Goal: Task Accomplishment & Management: Use online tool/utility

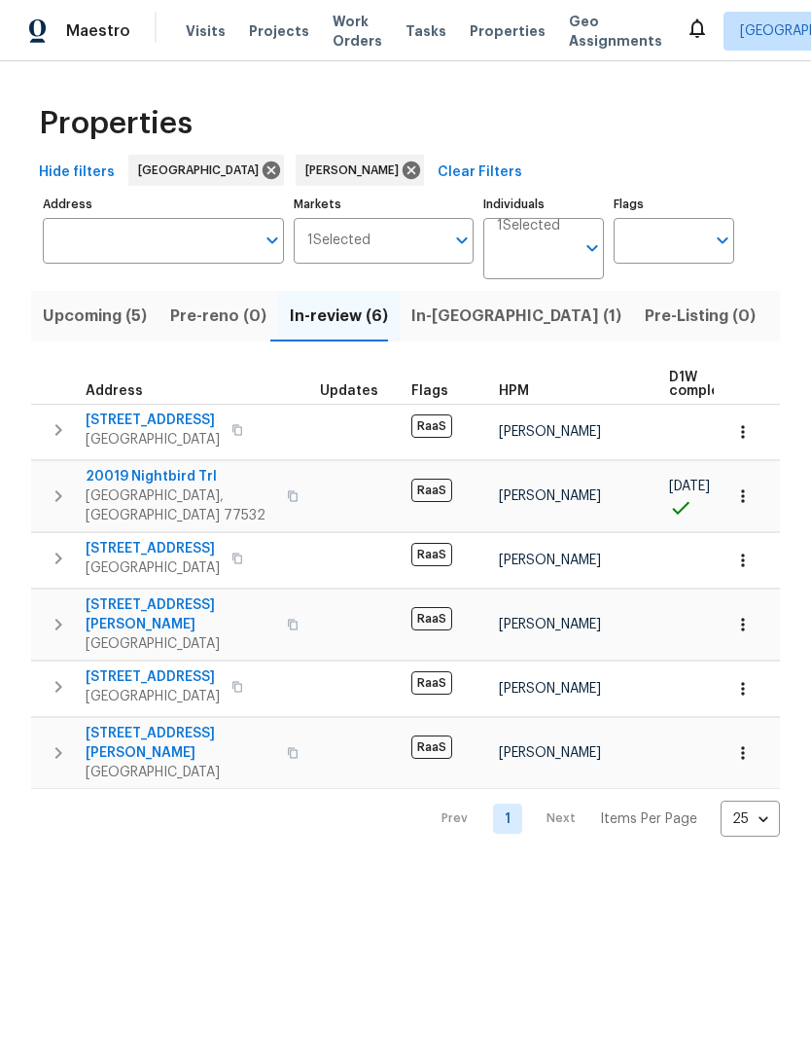
scroll to position [0, 137]
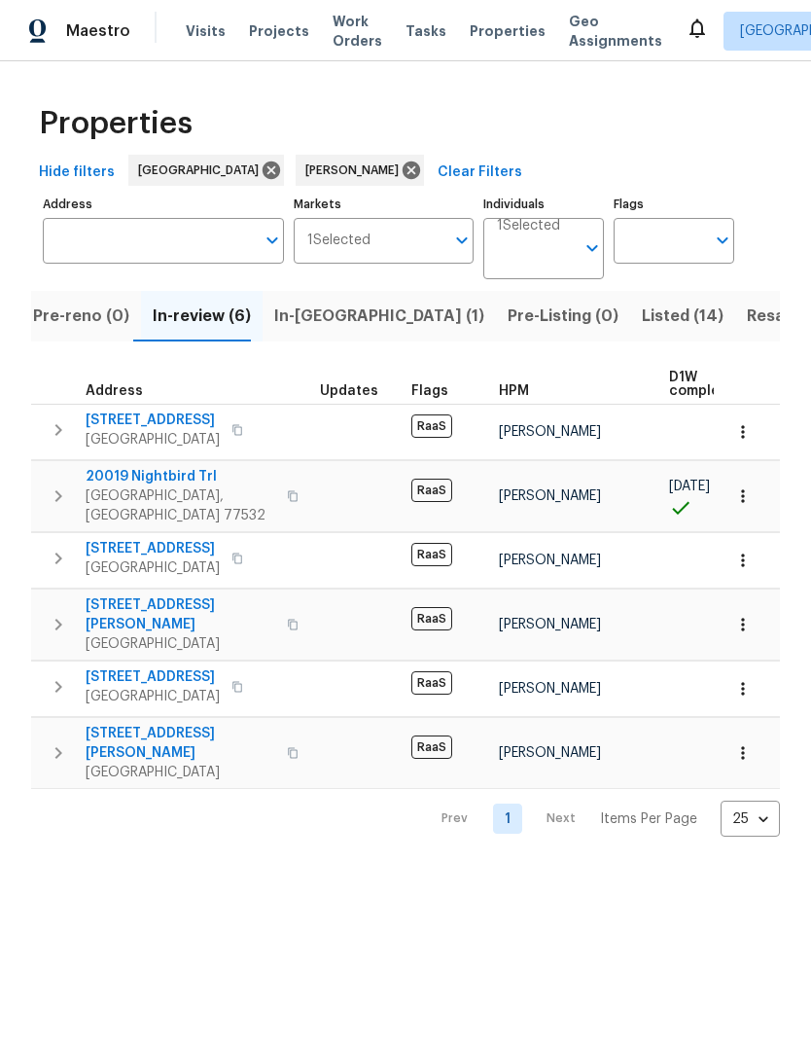
click at [164, 667] on span "[STREET_ADDRESS]" at bounding box center [153, 676] width 134 height 19
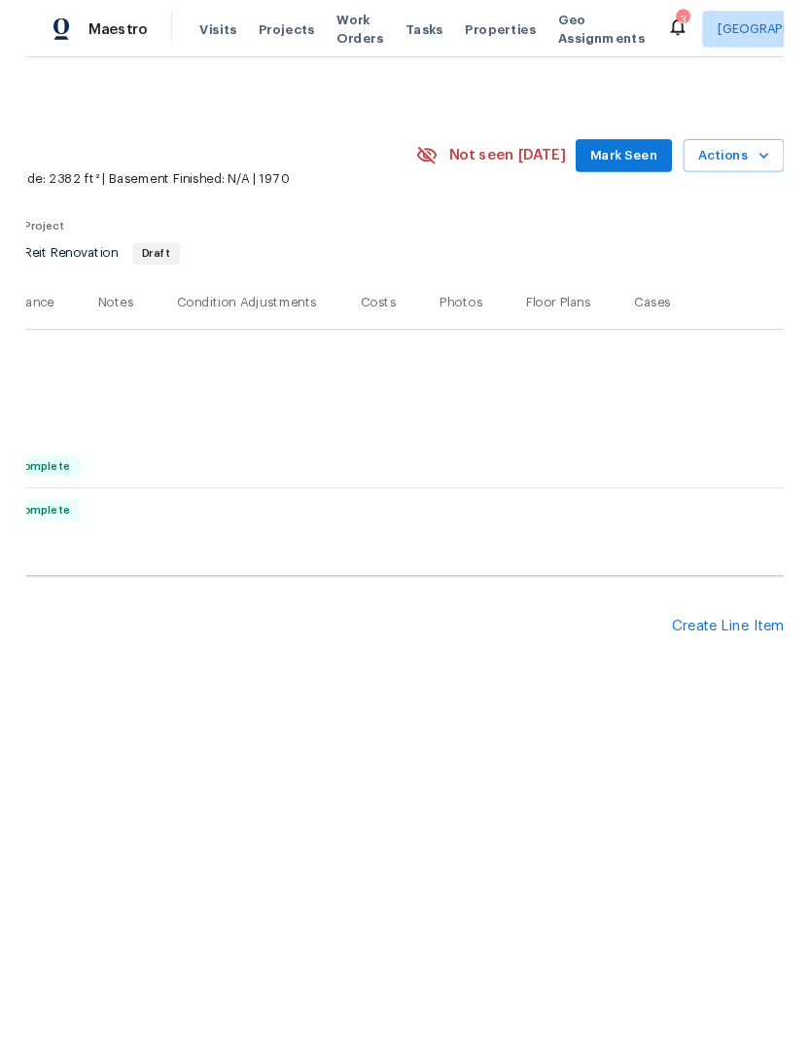
scroll to position [0, 288]
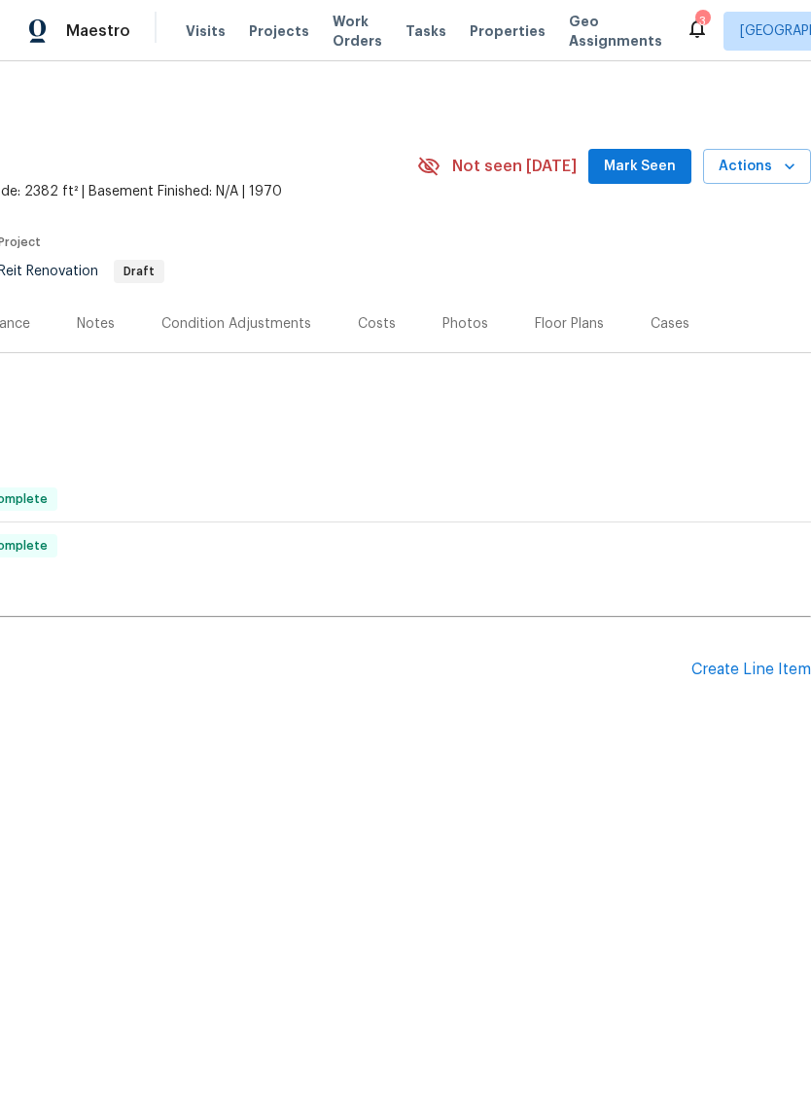
click at [741, 674] on div "Create Line Item" at bounding box center [752, 669] width 120 height 18
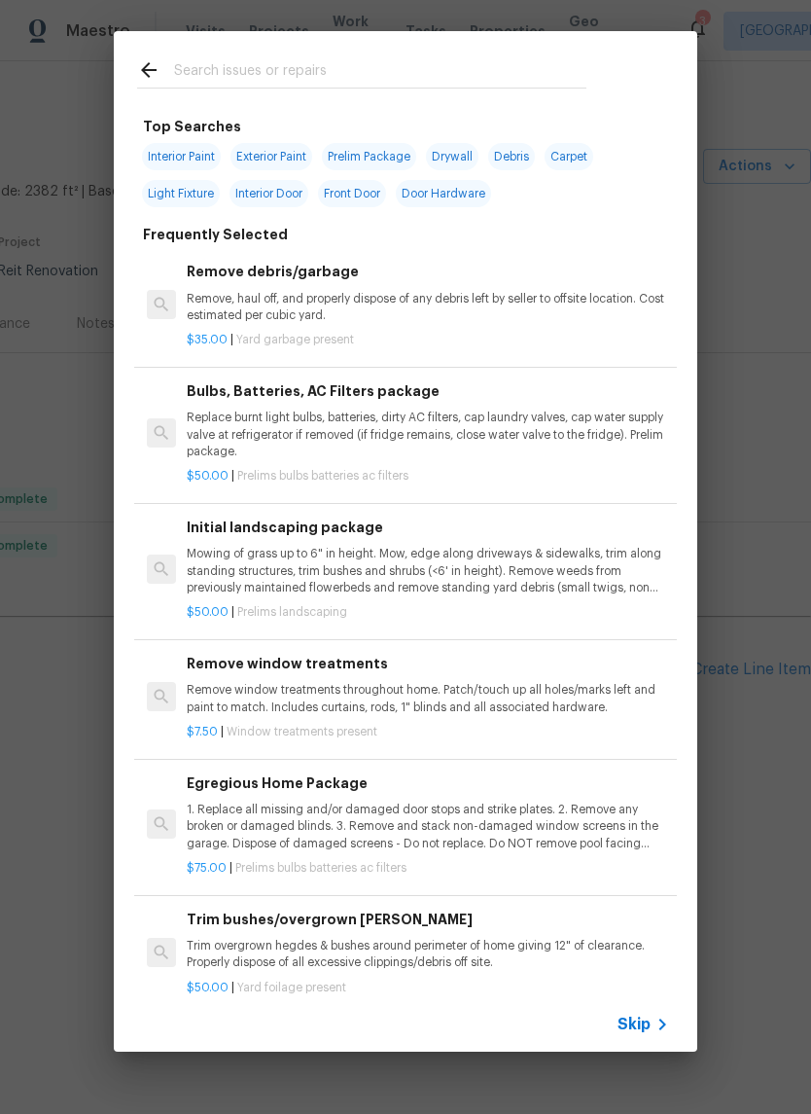
click at [272, 68] on input "text" at bounding box center [380, 72] width 412 height 29
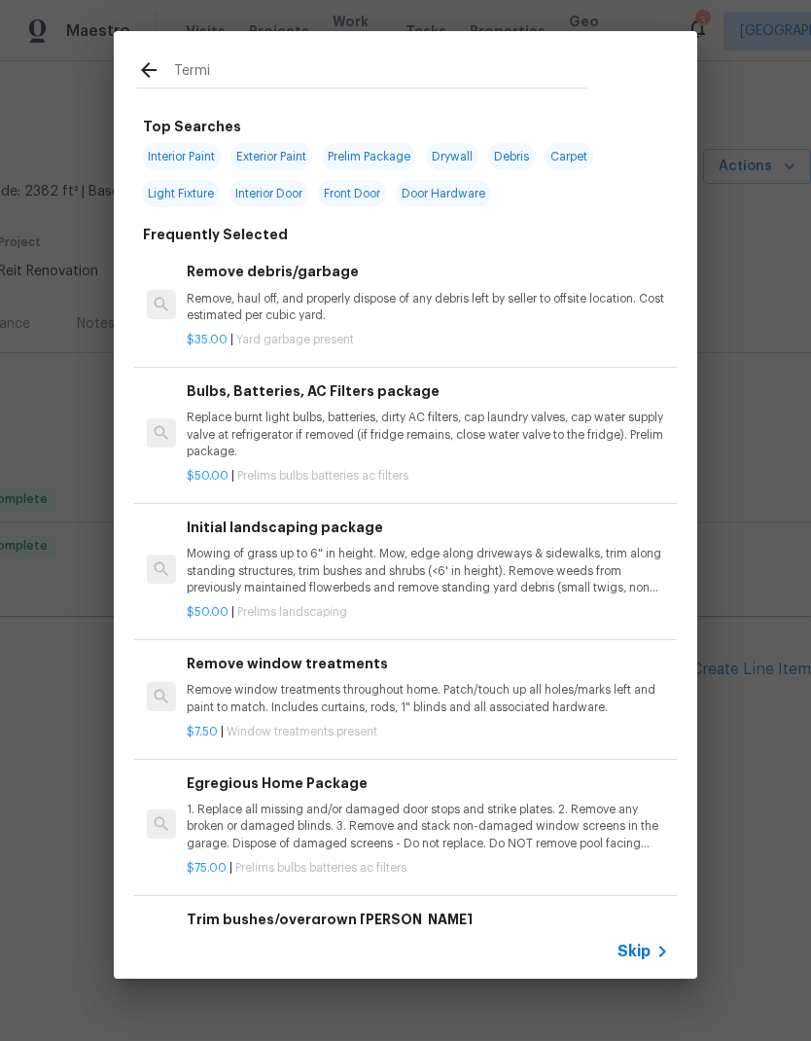
type input "Termit"
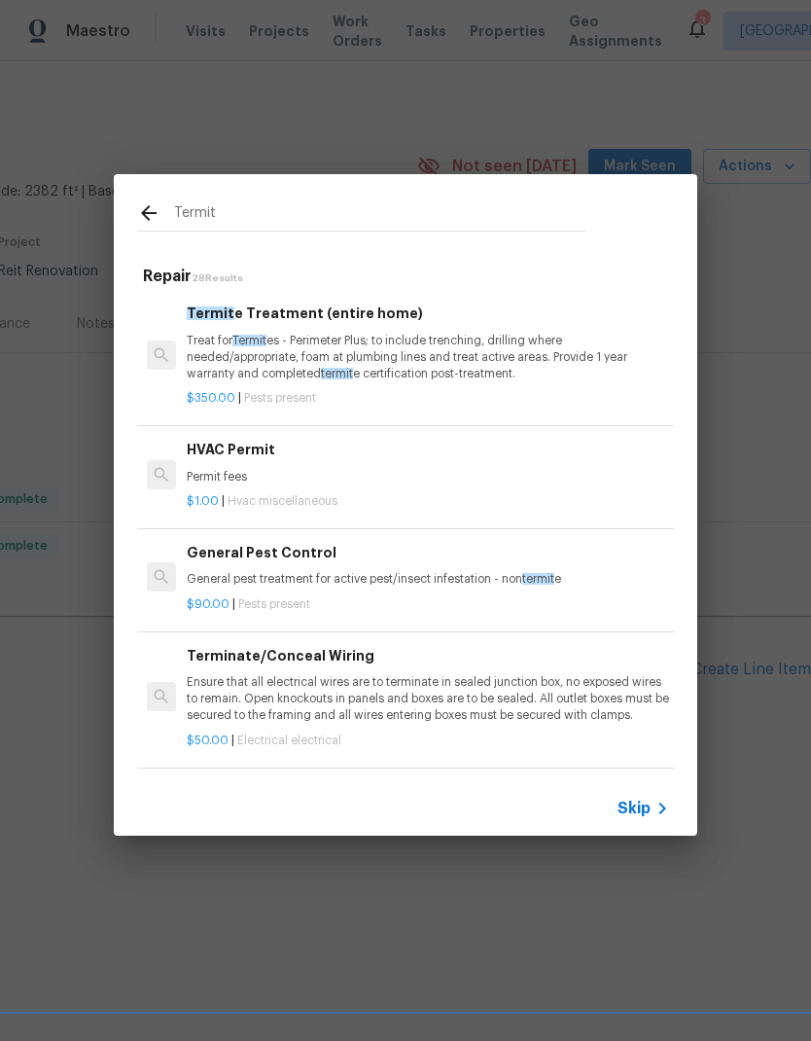
click at [444, 334] on p "Treat for Termit es - Perimeter Plus; to include trenching, drilling where need…" at bounding box center [428, 358] width 482 height 50
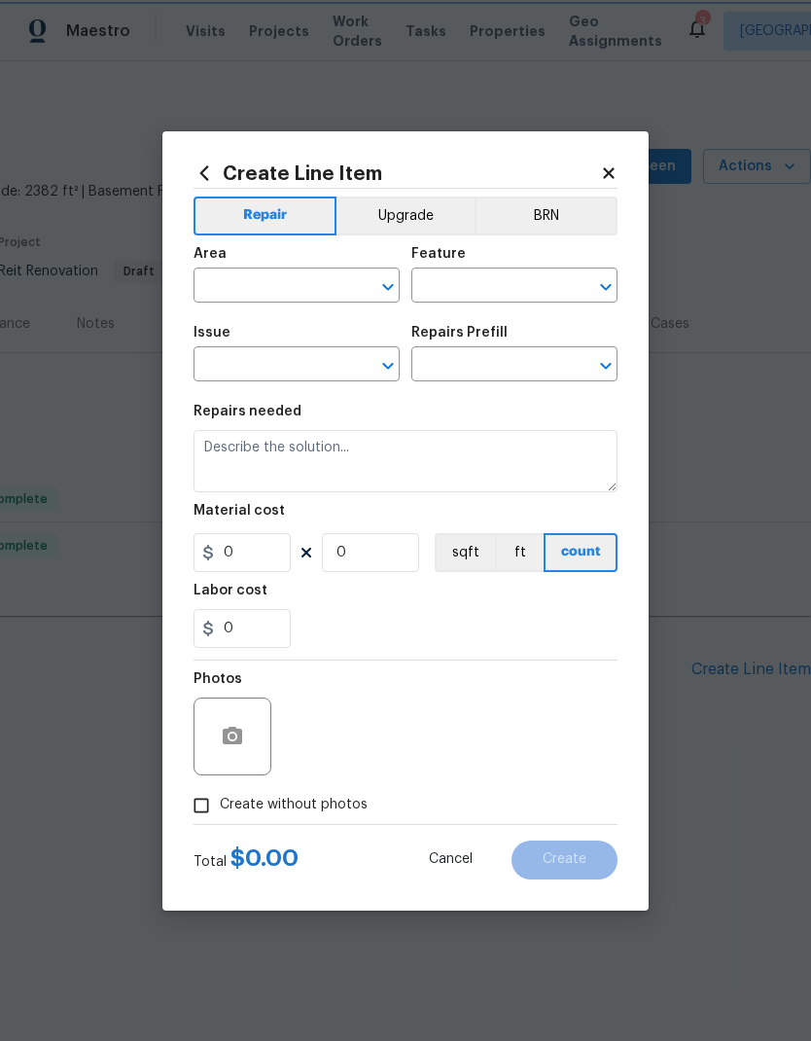
type input "Pests"
type input "Pest present"
type input "Termite Treatment (entire home) $350.00"
type textarea "Treat for Termites - Perimeter Plus; to include trenching, drilling where neede…"
type input "350"
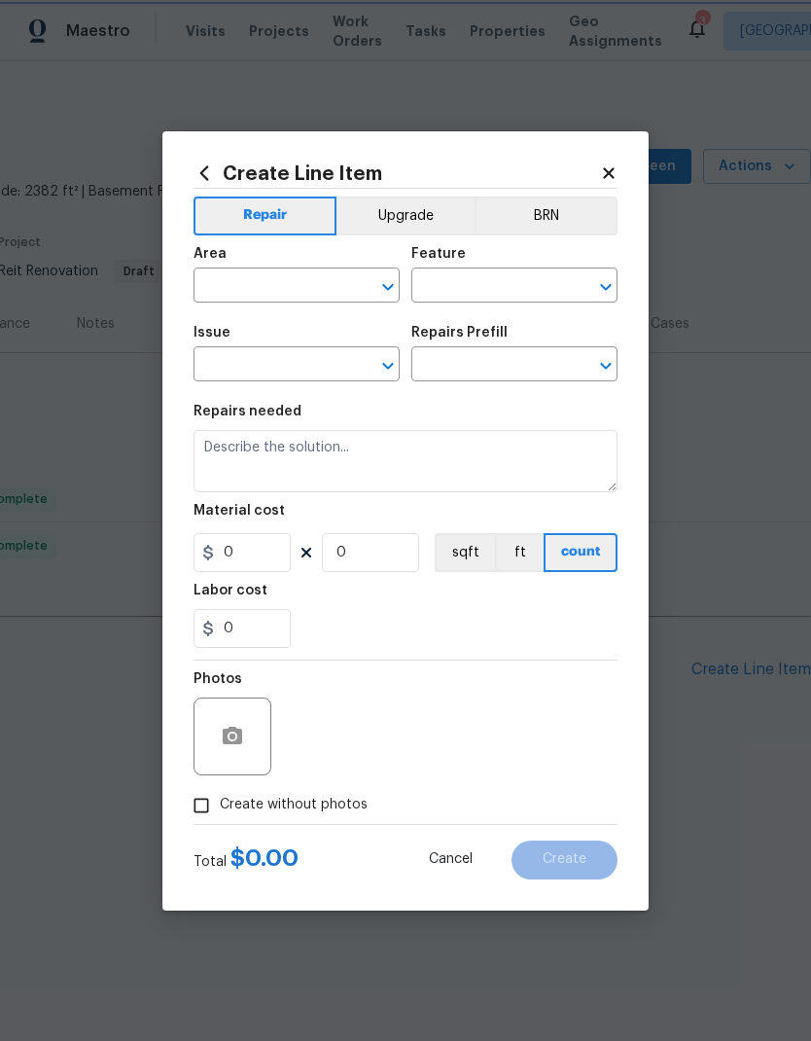
type input "1"
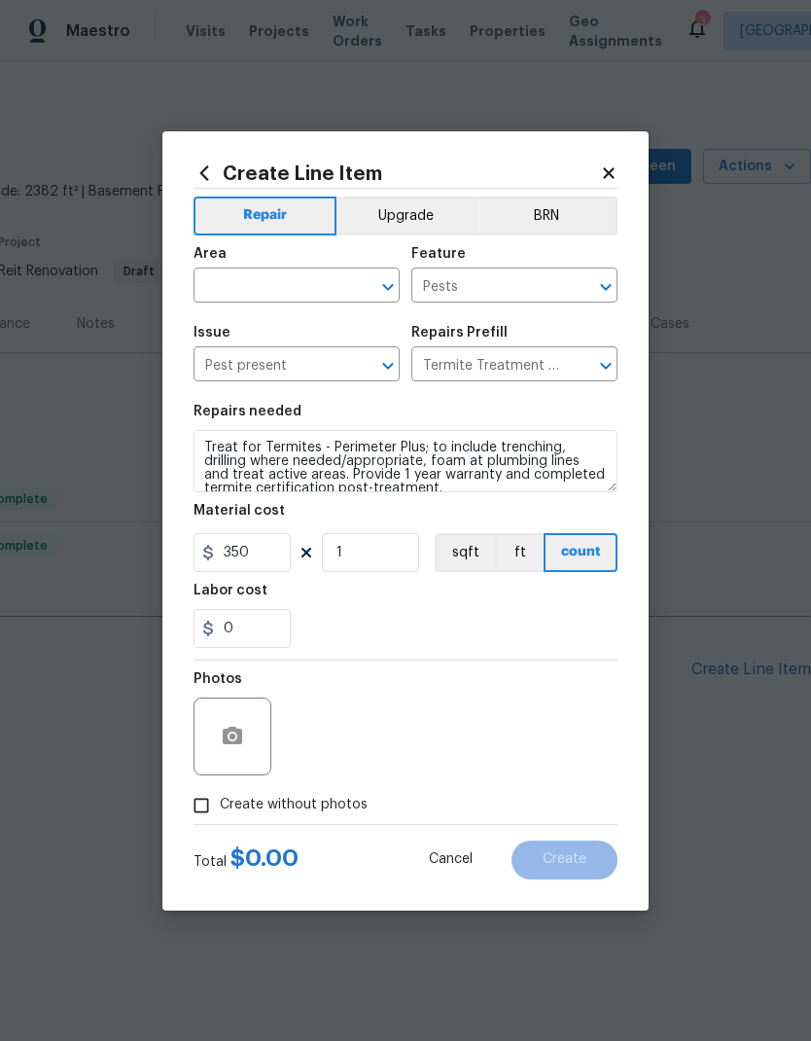
click at [459, 342] on div "Repairs Prefill" at bounding box center [514, 338] width 206 height 25
click at [303, 285] on input "text" at bounding box center [270, 287] width 152 height 30
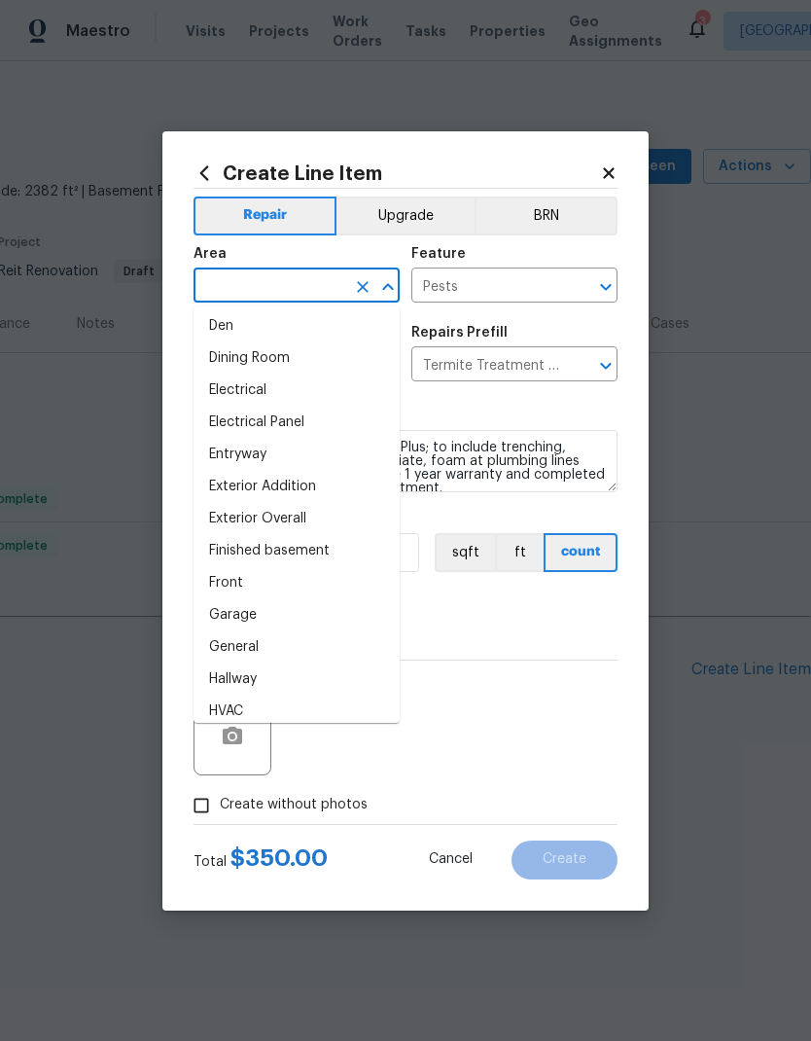
scroll to position [339, 0]
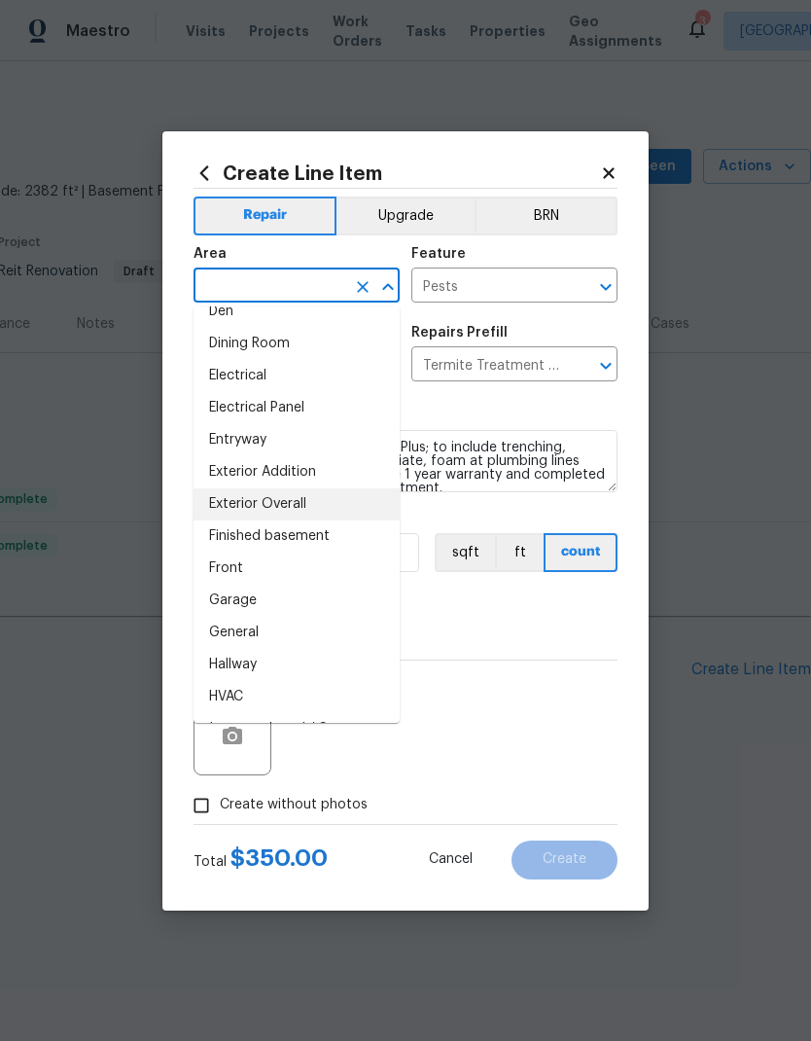
click at [316, 496] on li "Exterior Overall" at bounding box center [297, 504] width 206 height 32
type input "Exterior Overall"
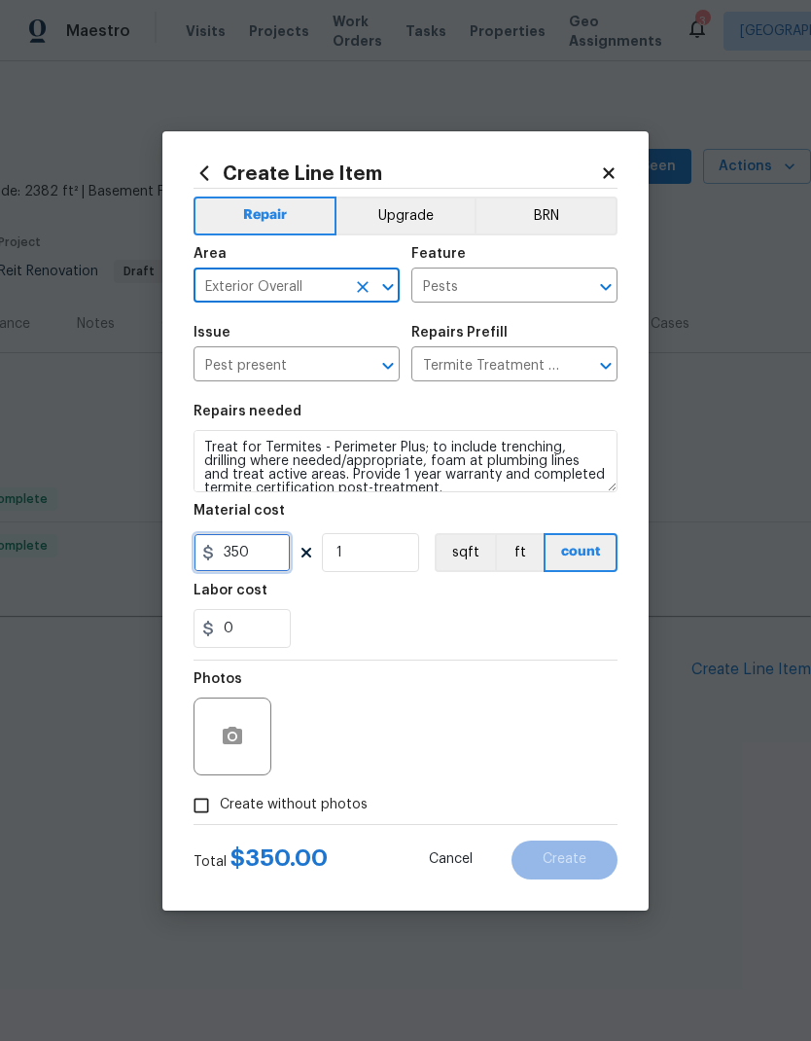
click at [277, 545] on input "350" at bounding box center [242, 552] width 97 height 39
click at [276, 544] on input "350" at bounding box center [242, 552] width 97 height 39
click at [285, 563] on input "350" at bounding box center [242, 552] width 97 height 39
click at [284, 562] on input "350" at bounding box center [242, 552] width 97 height 39
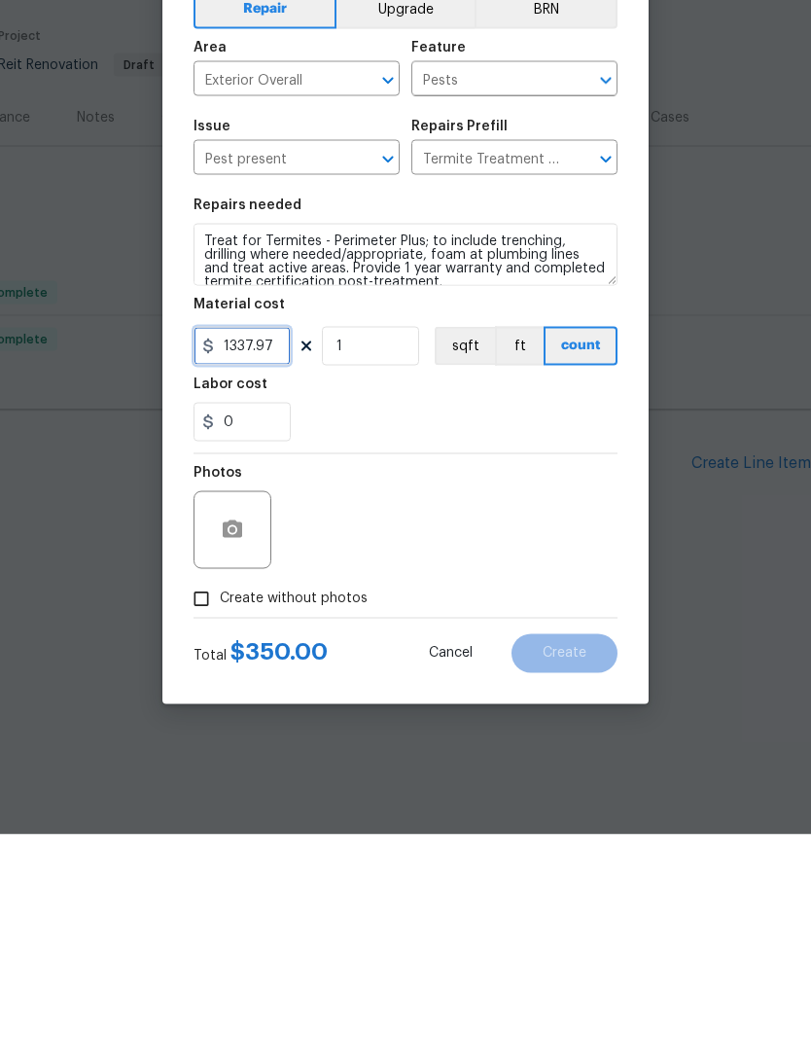
type input "1337.97"
click at [314, 795] on span "Create without photos" at bounding box center [294, 805] width 148 height 20
click at [220, 787] on input "Create without photos" at bounding box center [201, 805] width 37 height 37
checkbox input "true"
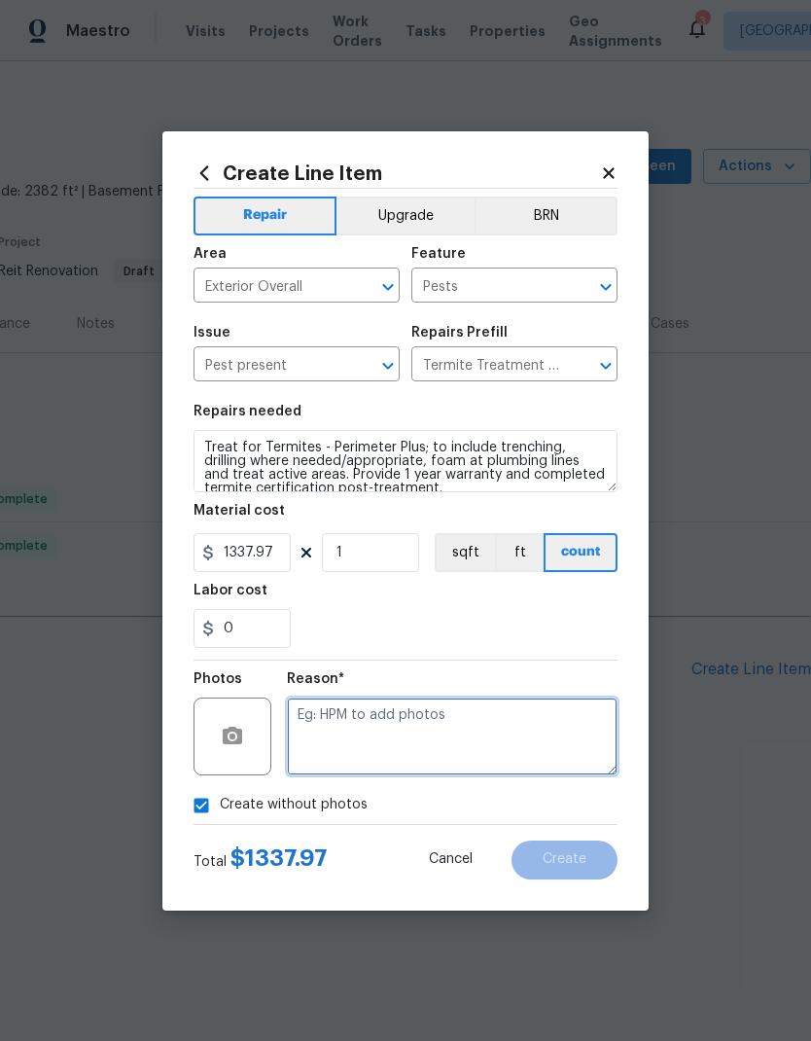
click at [421, 740] on textarea at bounding box center [452, 736] width 331 height 78
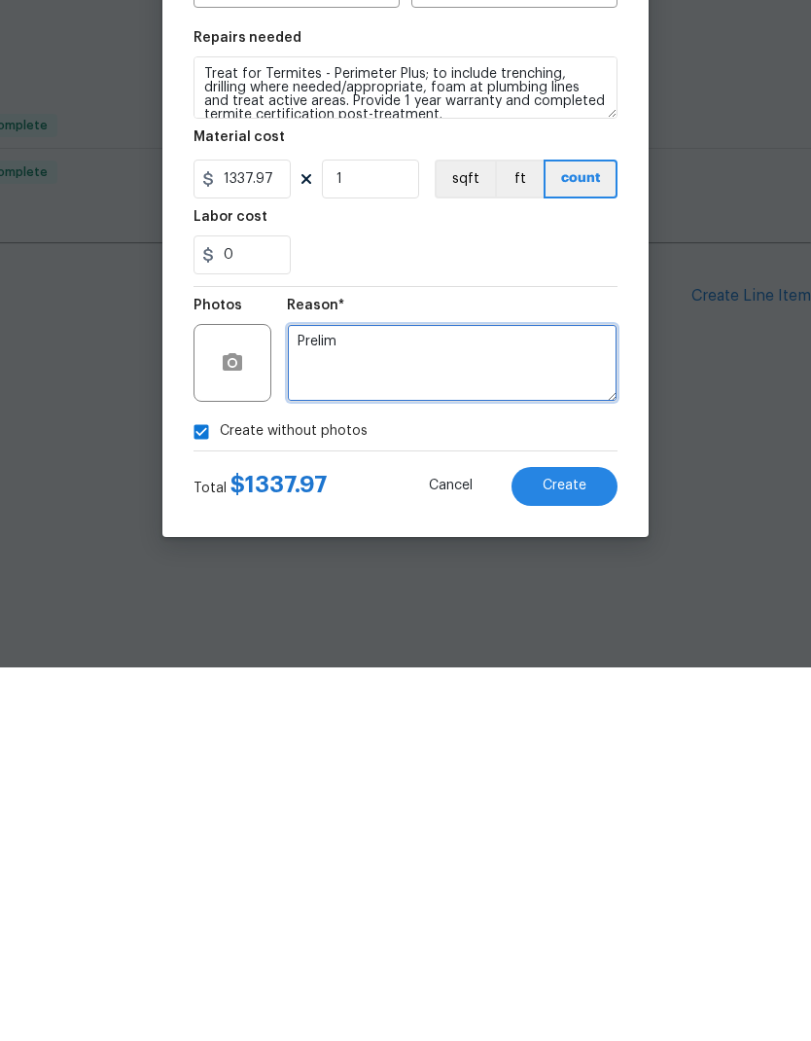
type textarea "Prelim"
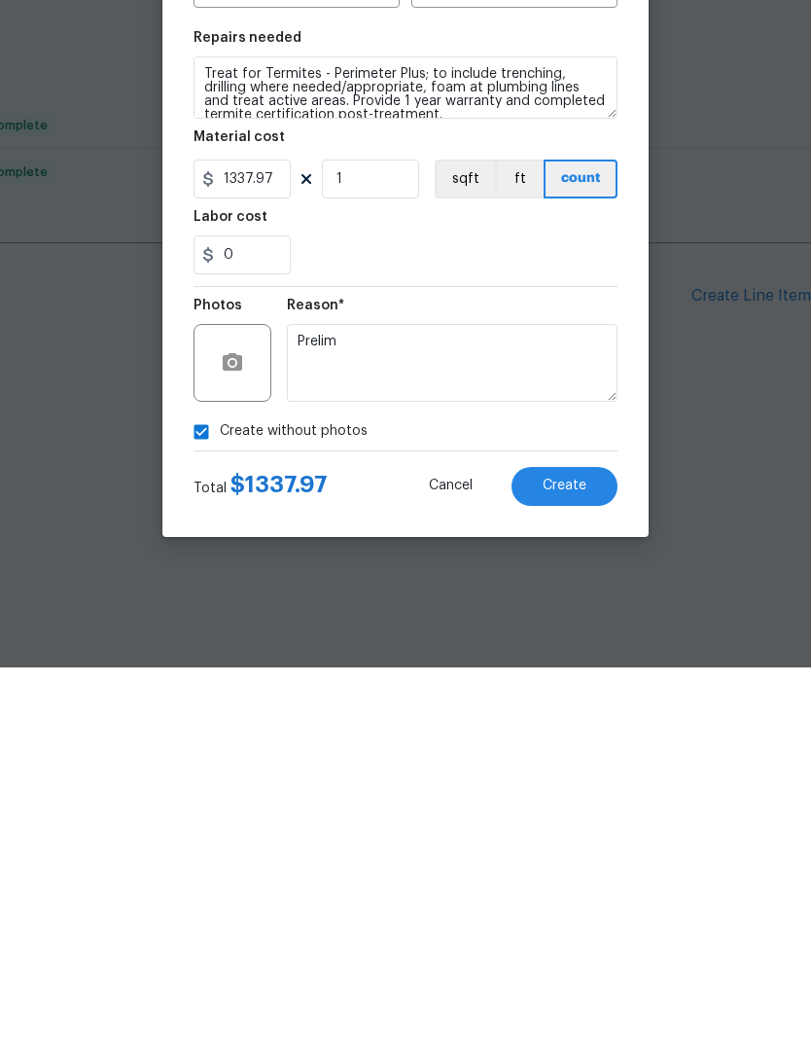
click at [582, 852] on span "Create" at bounding box center [565, 859] width 44 height 15
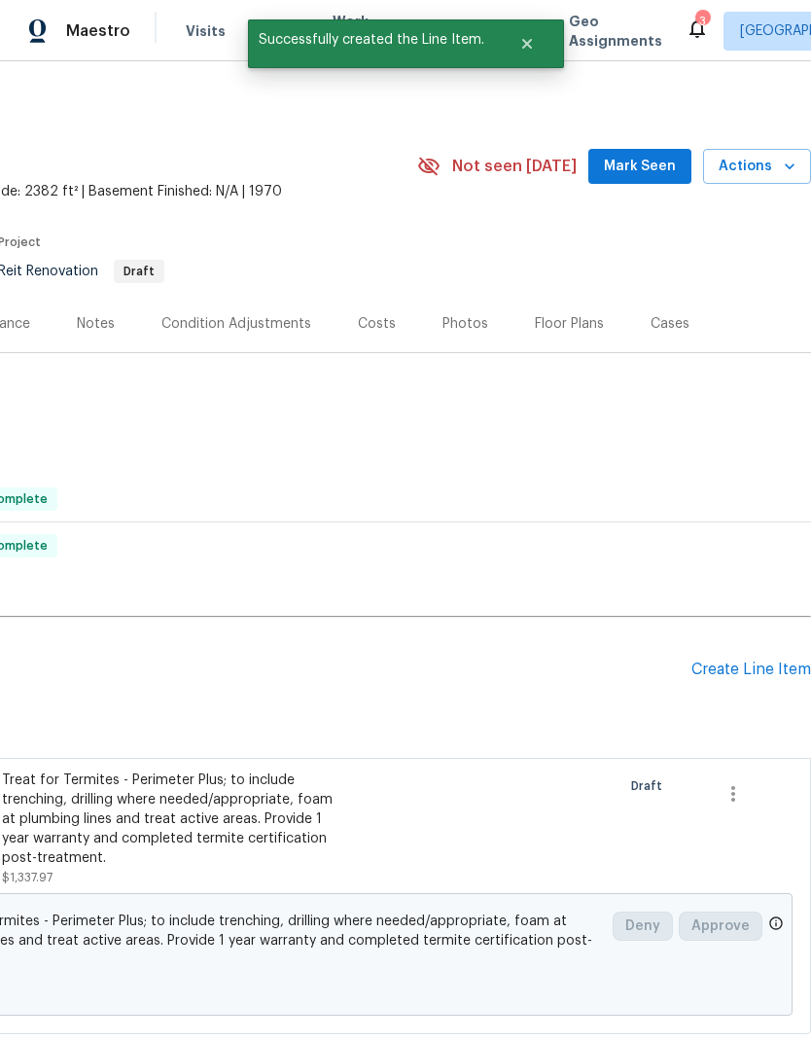
click at [730, 671] on div "Create Line Item" at bounding box center [752, 669] width 120 height 18
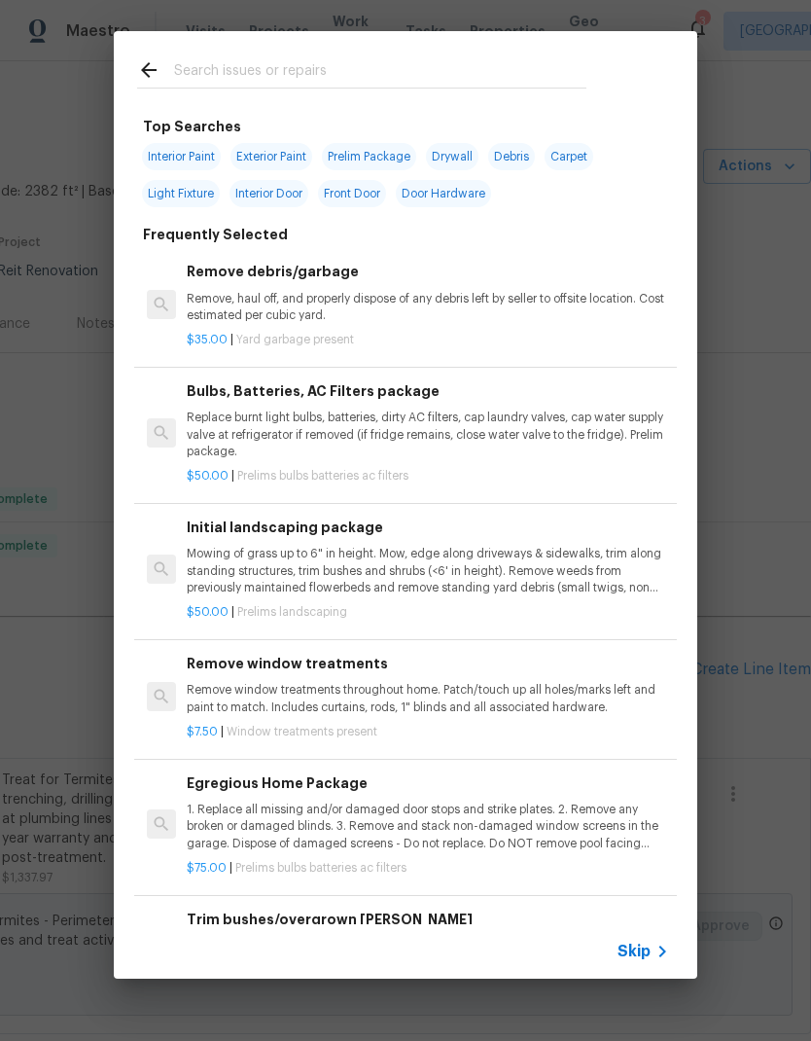
click at [364, 64] on input "text" at bounding box center [380, 72] width 412 height 29
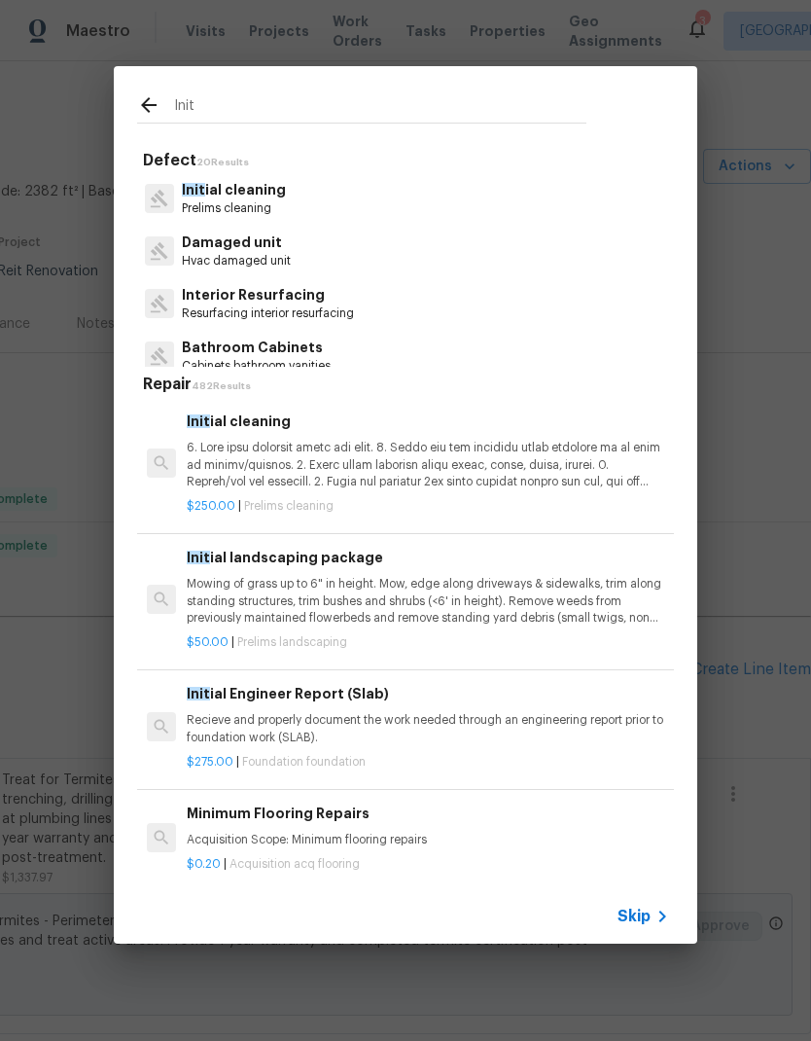
scroll to position [0, 0]
type input "Init"
click at [276, 176] on div "Init ial cleaning Prelims cleaning" at bounding box center [405, 198] width 537 height 53
click at [276, 198] on p "Init ial cleaning" at bounding box center [234, 190] width 104 height 20
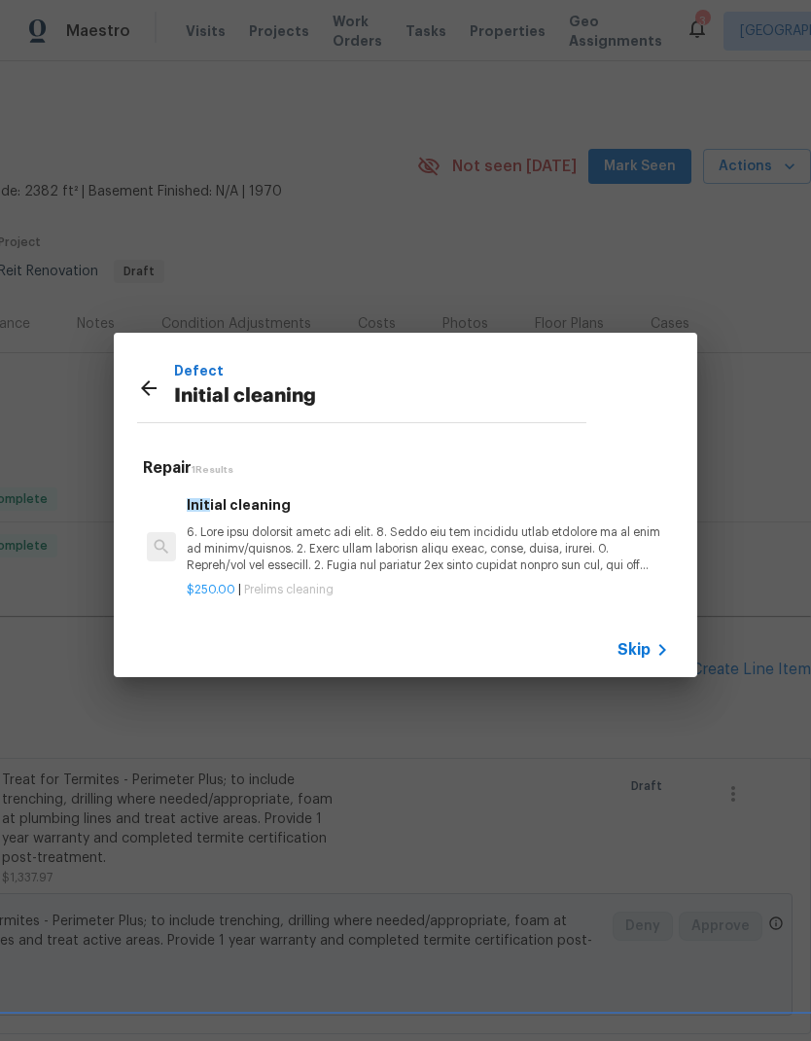
click at [349, 546] on p at bounding box center [428, 549] width 482 height 50
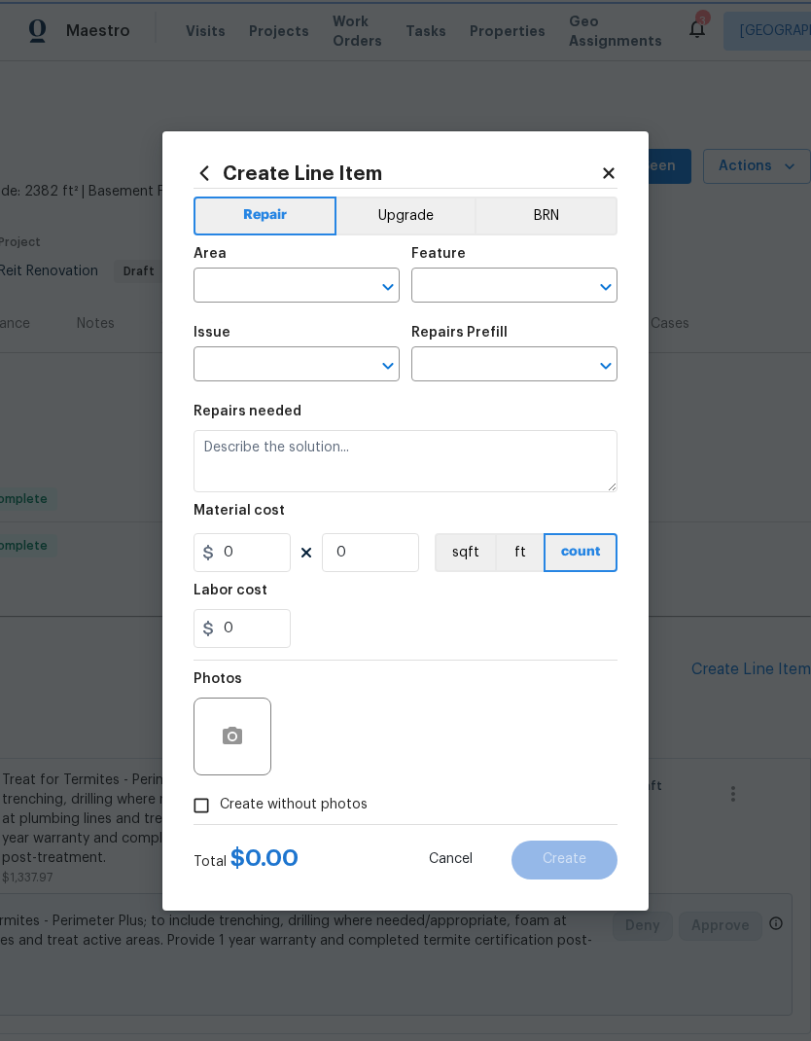
type input "Home Readiness Packages"
type input "Initial cleaning"
type input "Initial cleaning $250.00"
type textarea "1. Wipe down exterior doors and trim. 2. Clean out all exterior light fixtures …"
type input "250"
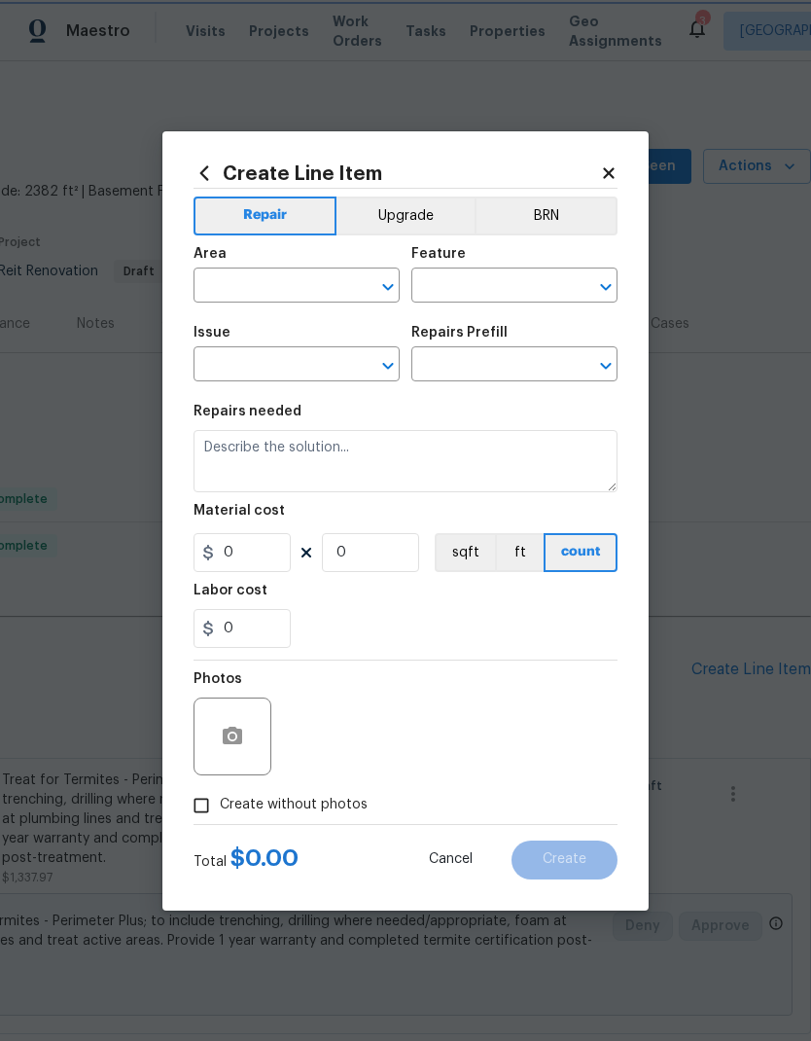
type input "1"
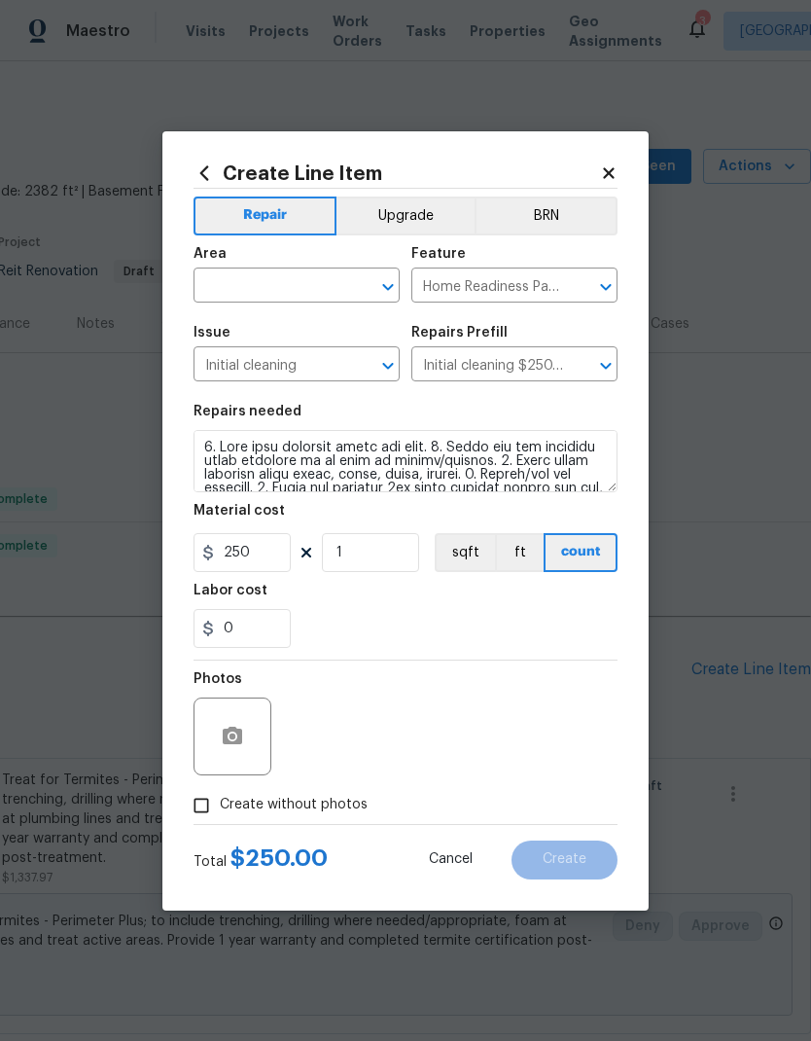
click at [309, 290] on input "text" at bounding box center [270, 287] width 152 height 30
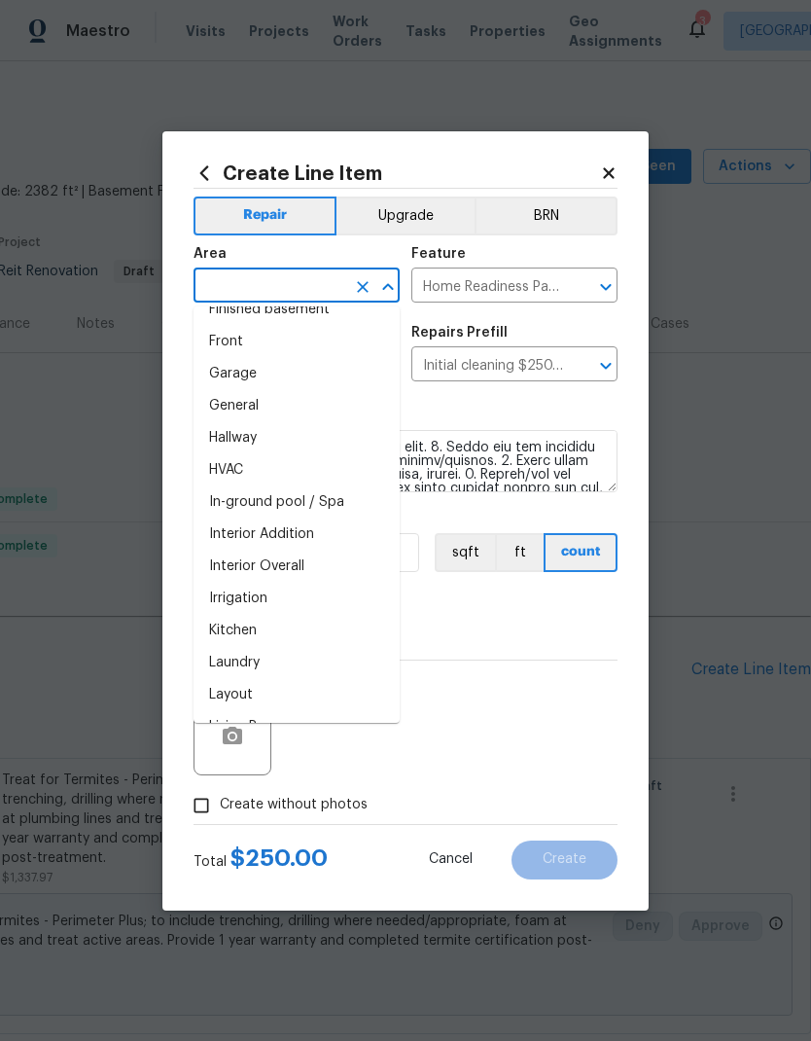
scroll to position [569, 0]
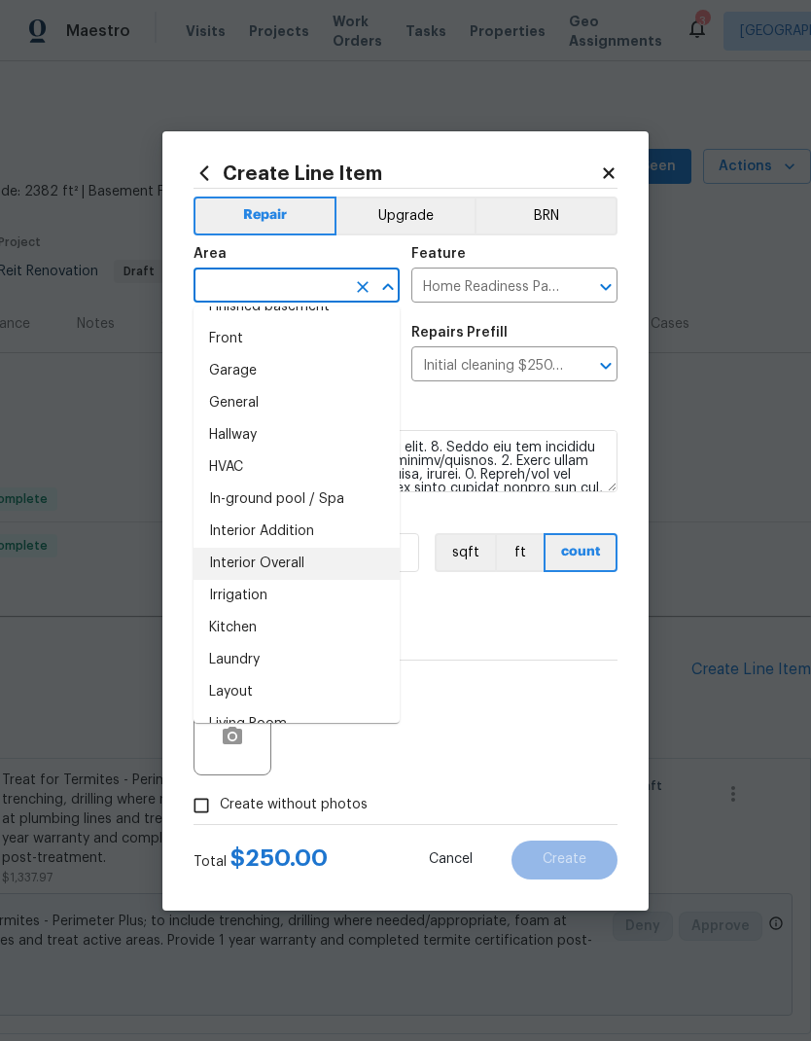
click at [316, 560] on li "Interior Overall" at bounding box center [297, 564] width 206 height 32
type input "Interior Overall"
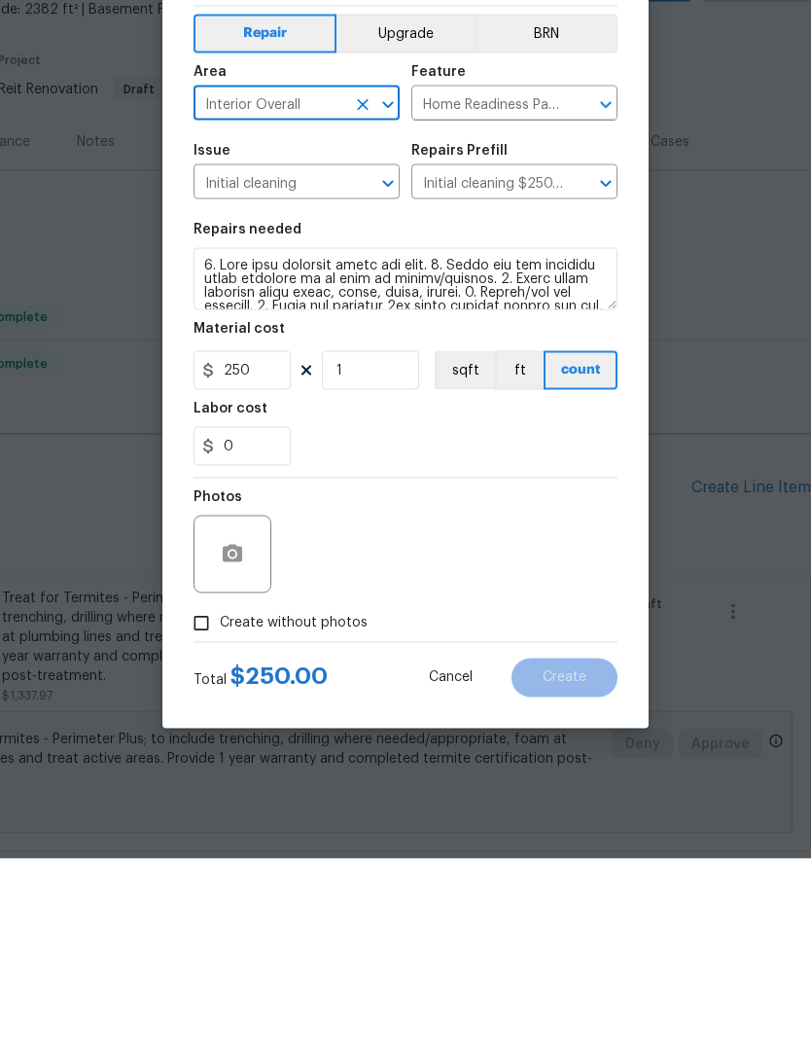
click at [300, 795] on span "Create without photos" at bounding box center [294, 805] width 148 height 20
click at [220, 787] on input "Create without photos" at bounding box center [201, 805] width 37 height 37
checkbox input "true"
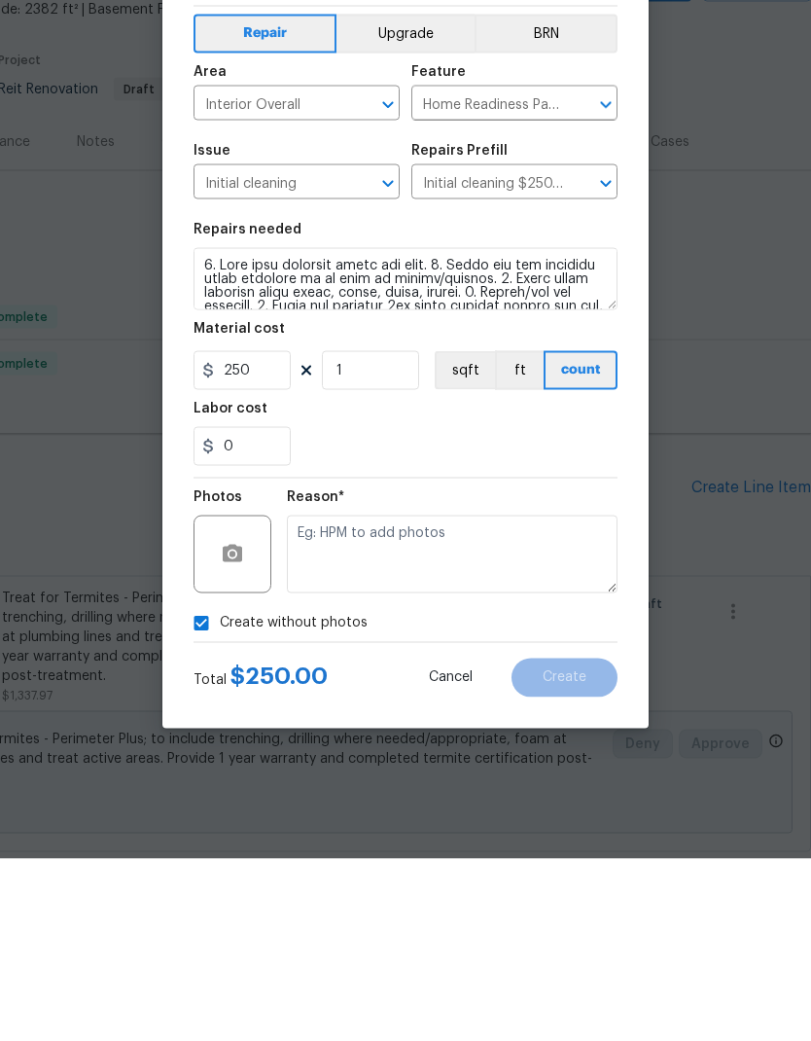
scroll to position [78, 0]
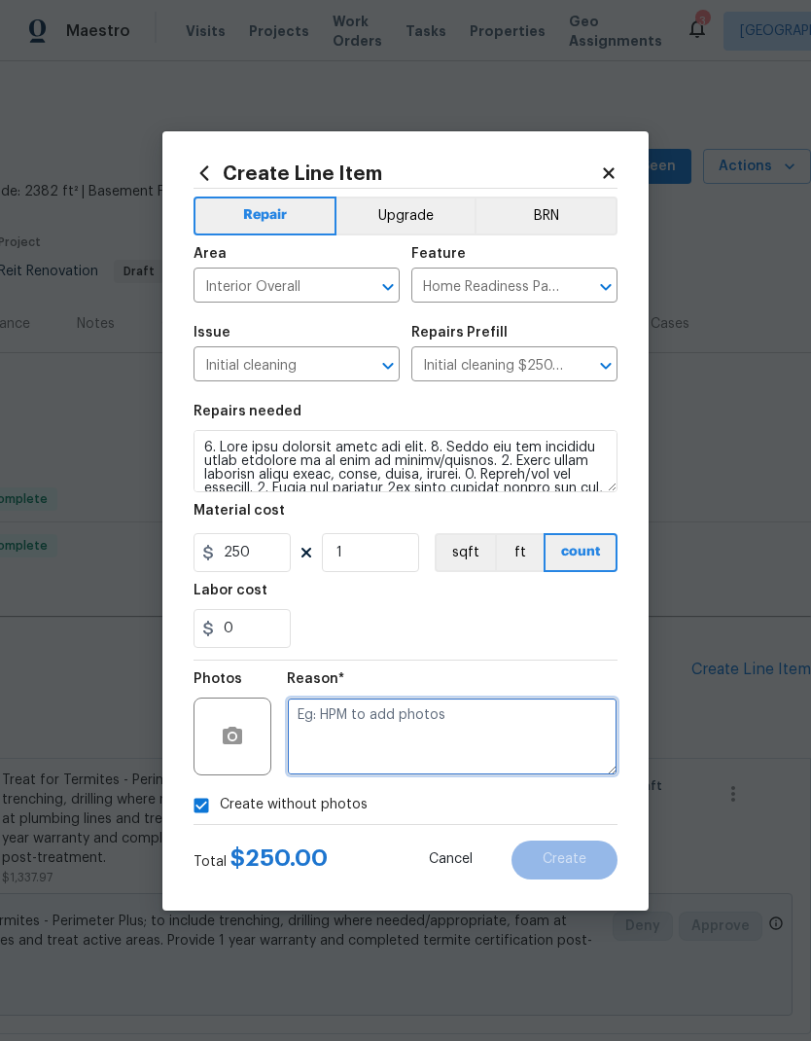
click at [440, 738] on textarea at bounding box center [452, 736] width 331 height 78
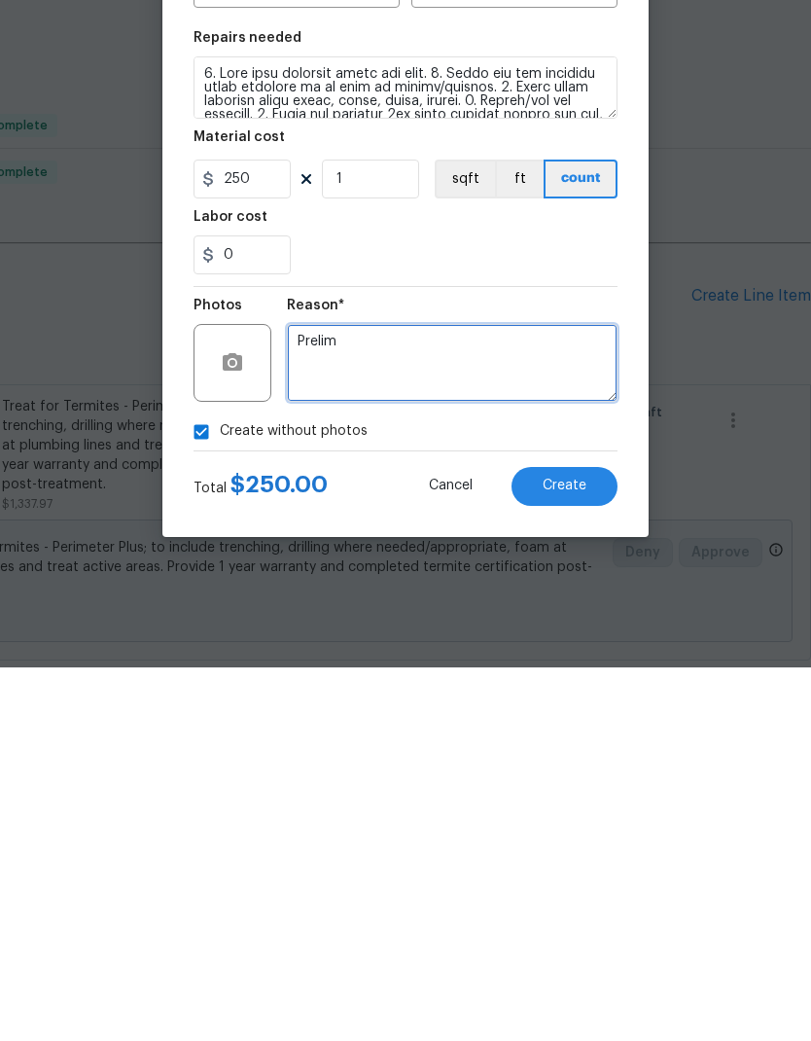
type textarea "Prelim"
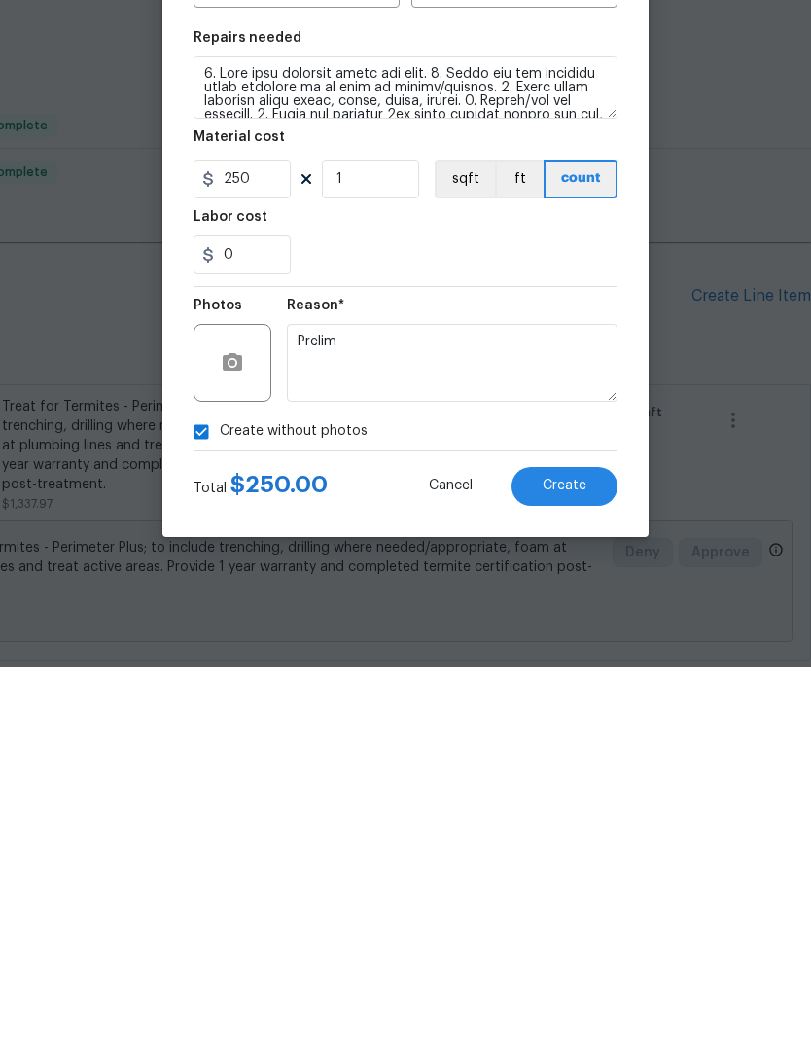
click at [576, 852] on span "Create" at bounding box center [565, 859] width 44 height 15
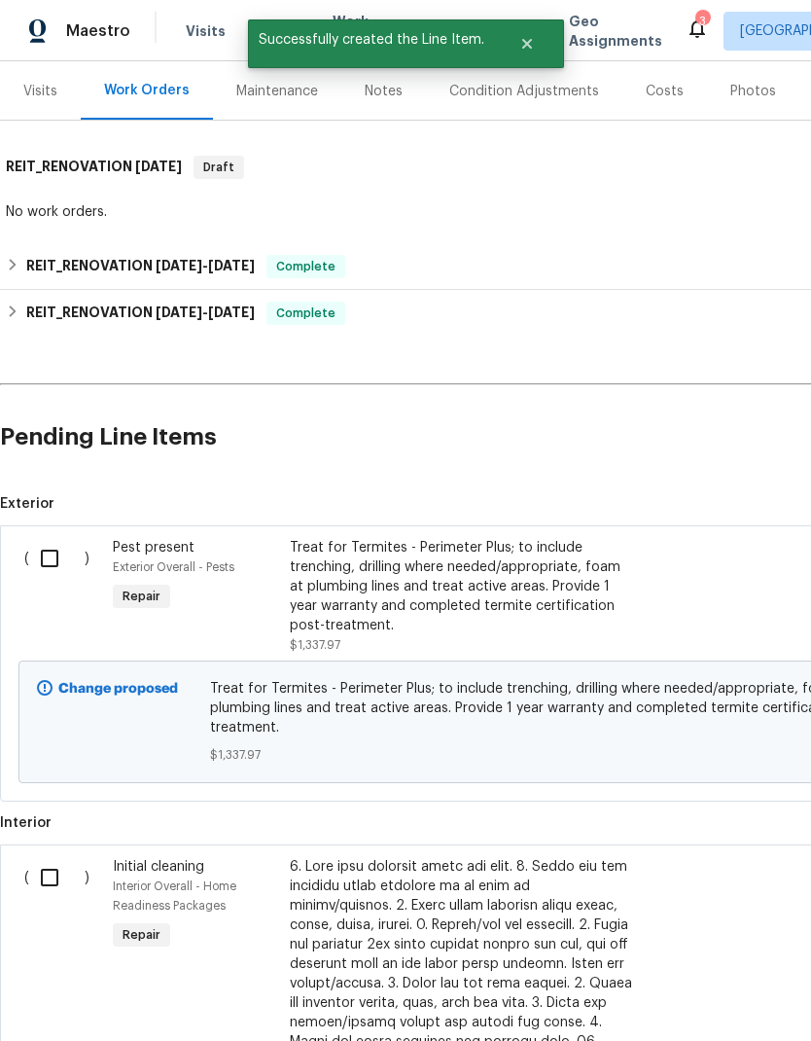
scroll to position [245, 0]
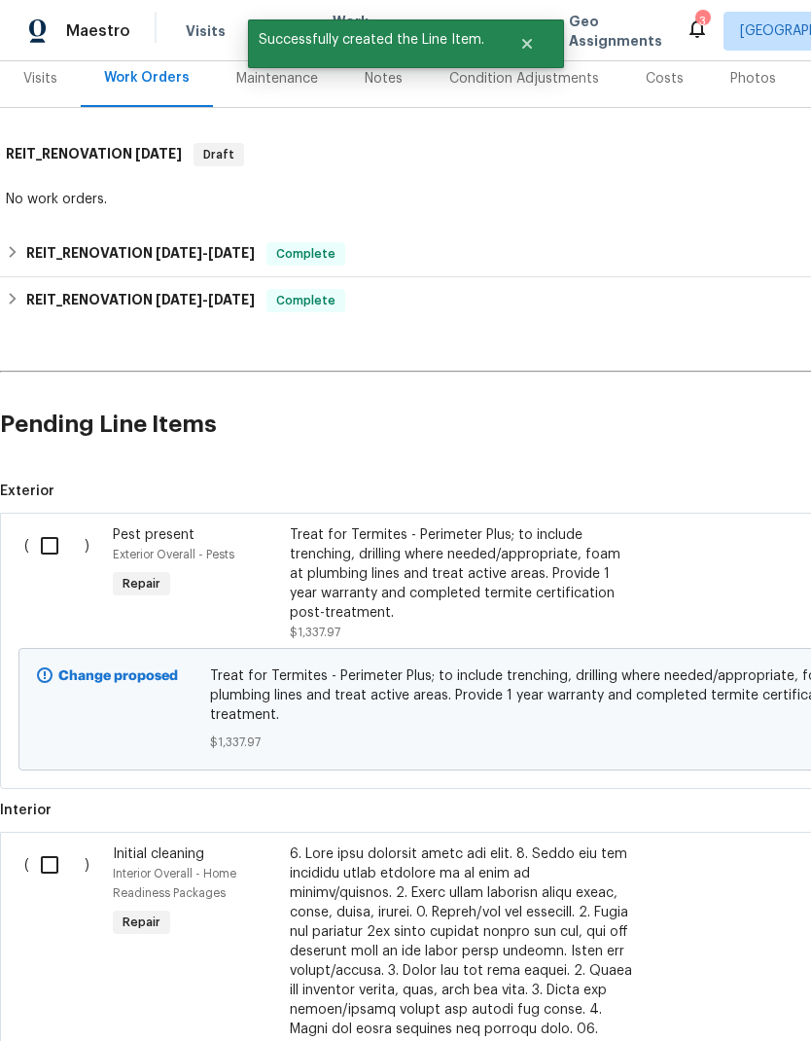
click at [57, 525] on input "checkbox" at bounding box center [56, 545] width 55 height 41
checkbox input "true"
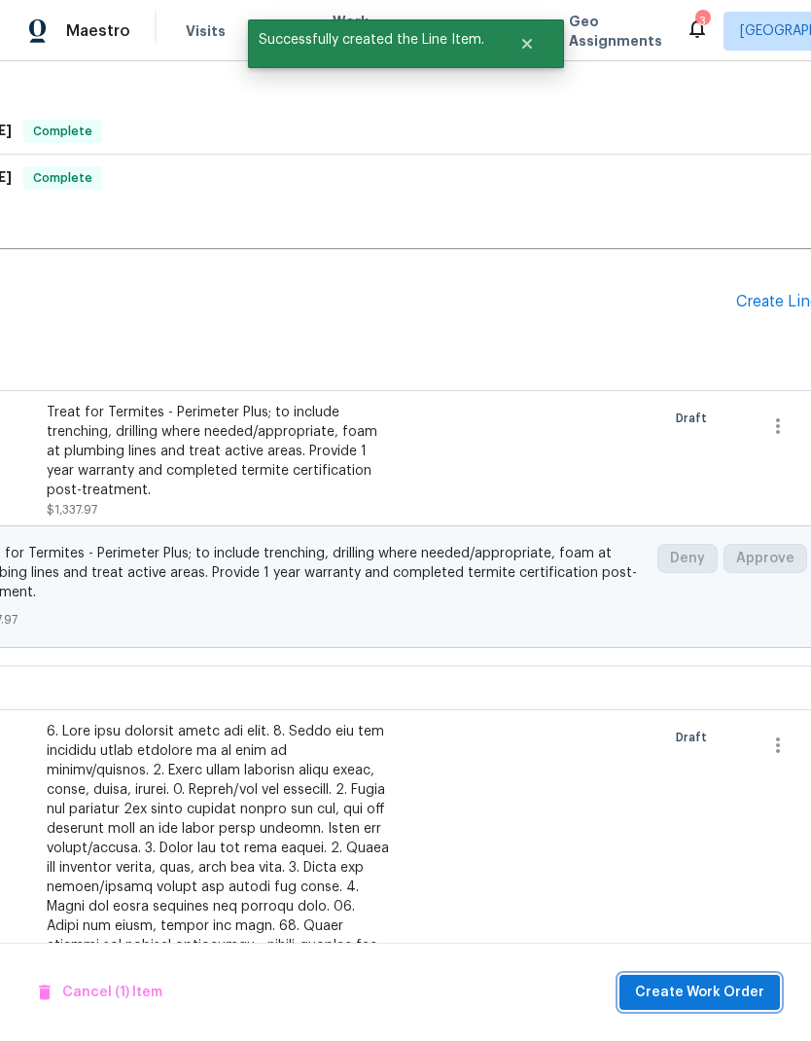
click at [710, 986] on span "Create Work Order" at bounding box center [699, 993] width 129 height 24
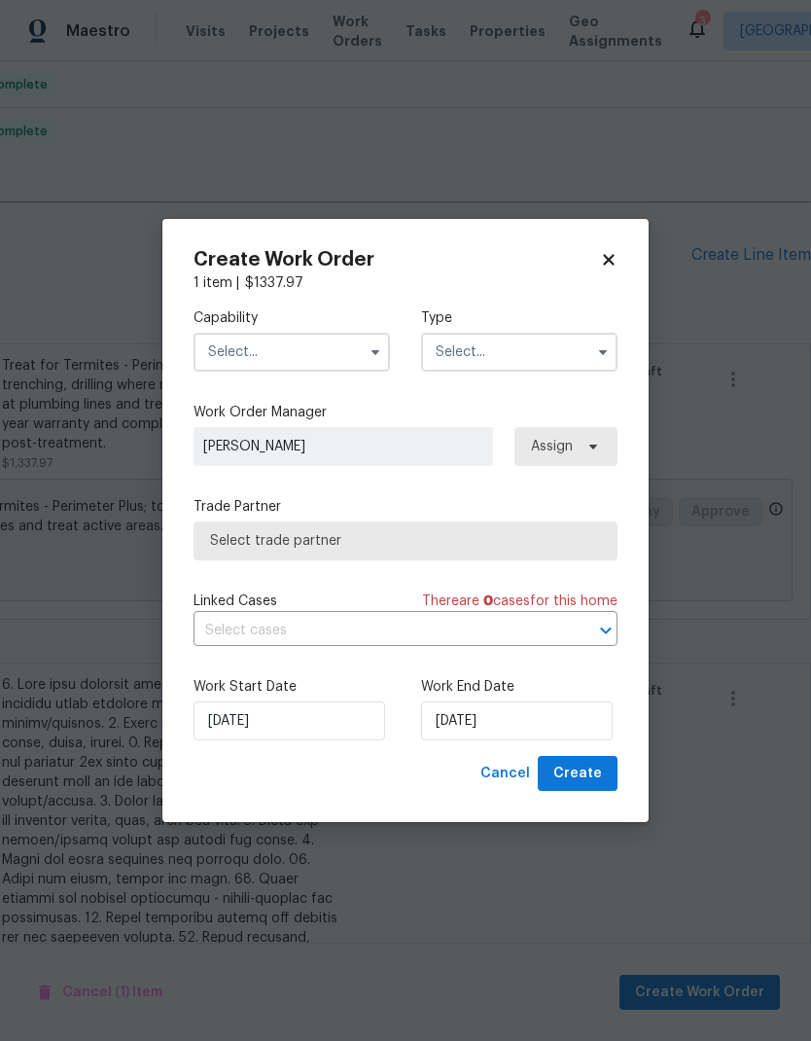
scroll to position [416, 288]
click at [313, 349] on input "text" at bounding box center [292, 352] width 196 height 39
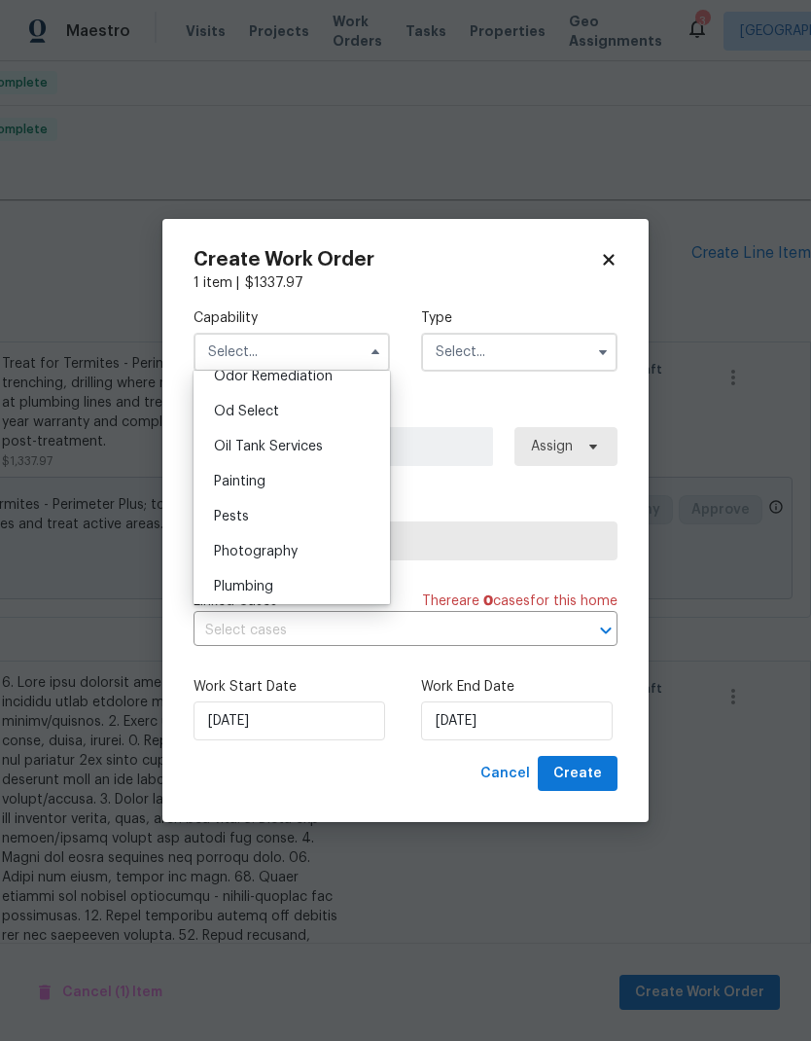
scroll to position [1562, 0]
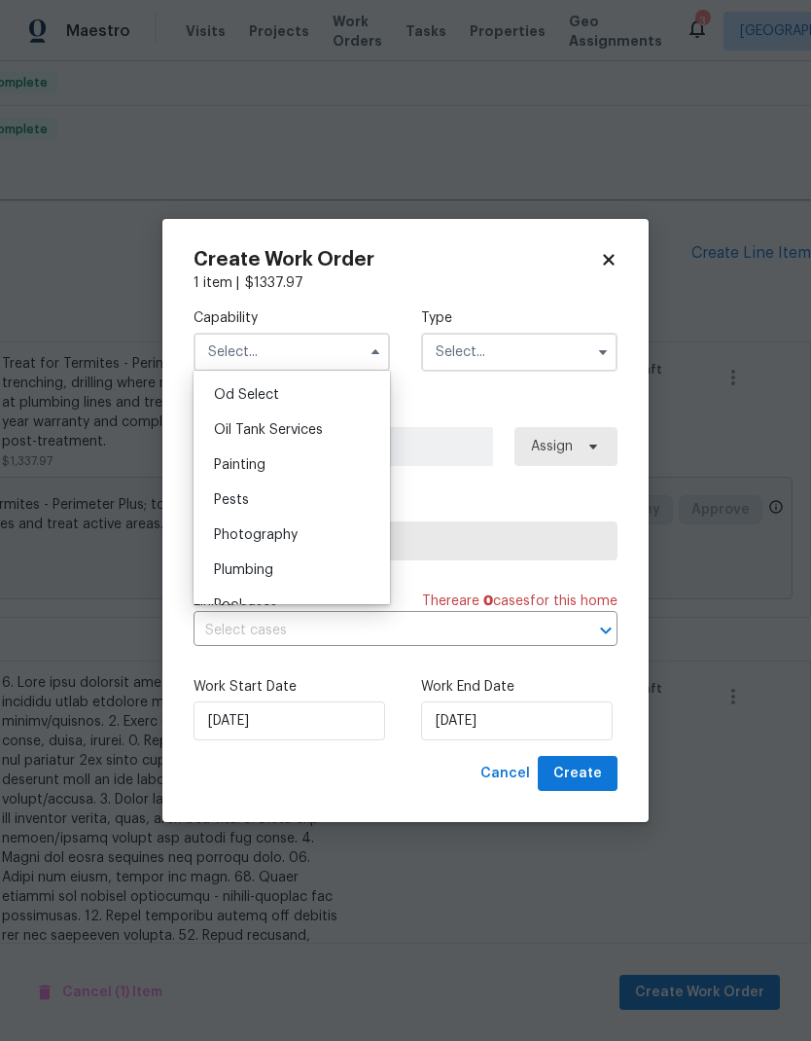
click at [303, 495] on div "Pests" at bounding box center [291, 499] width 187 height 35
type input "Pests"
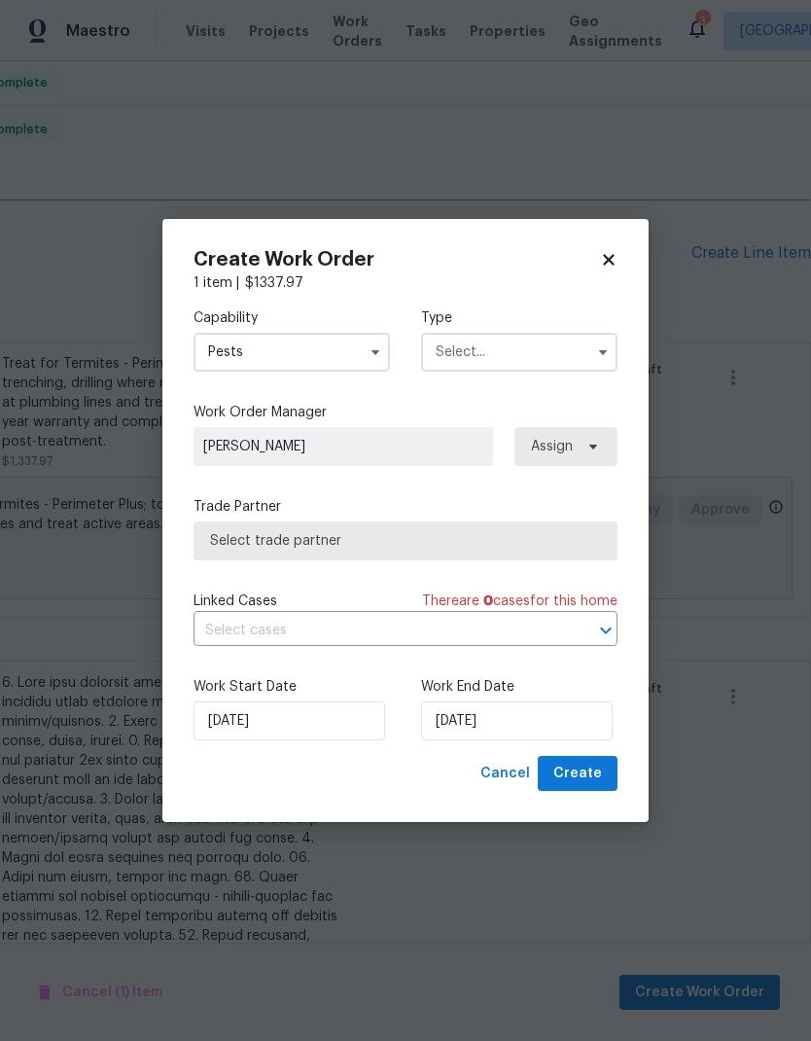
click at [528, 353] on input "text" at bounding box center [519, 352] width 196 height 39
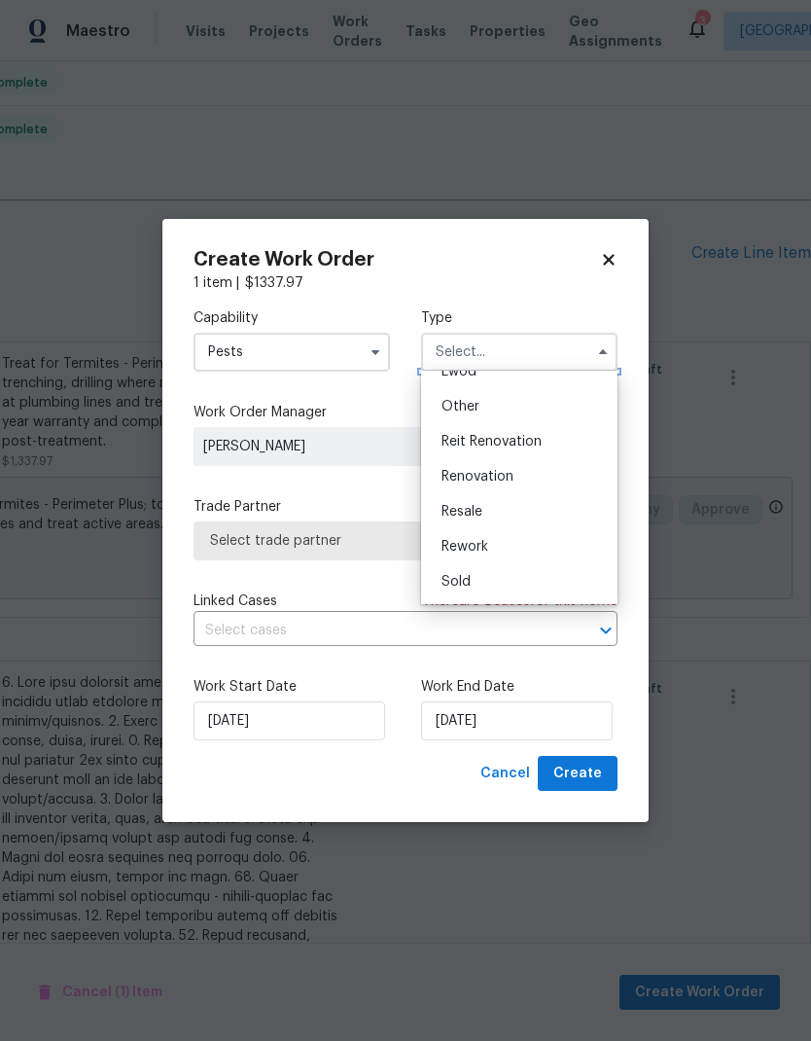
scroll to position [232, 0]
click at [526, 439] on span "Reit Renovation" at bounding box center [492, 442] width 100 height 14
type input "Reit Renovation"
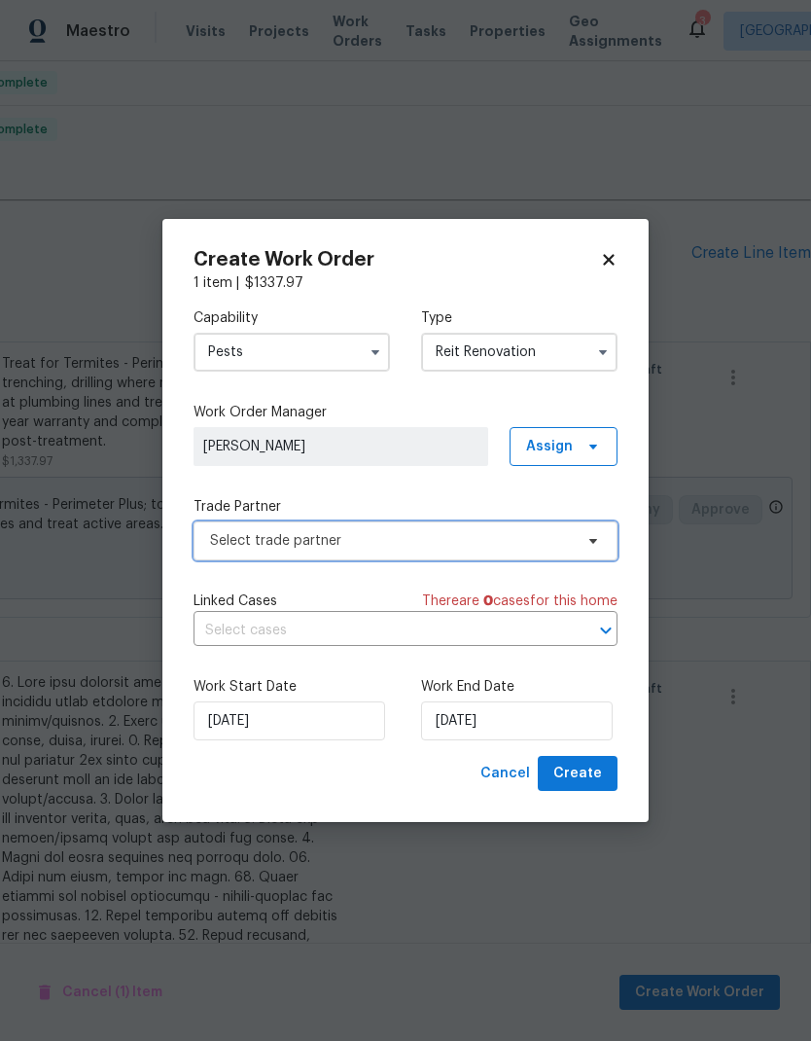
click at [474, 534] on span "Select trade partner" at bounding box center [391, 540] width 363 height 19
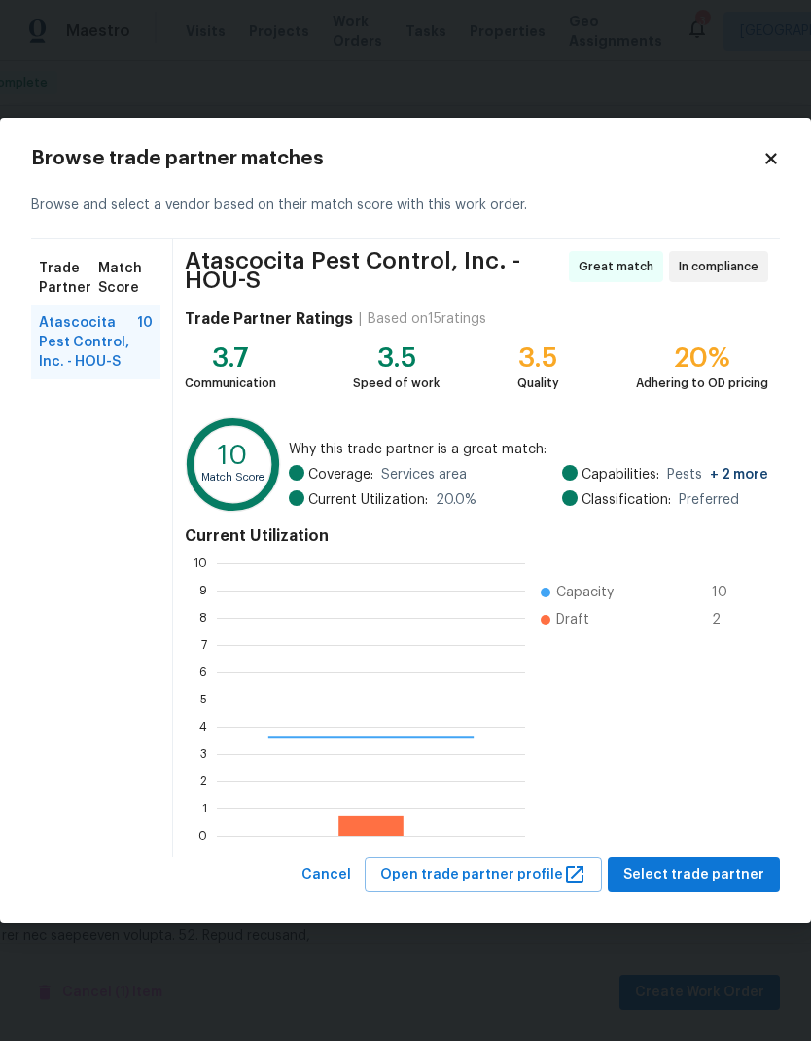
scroll to position [272, 308]
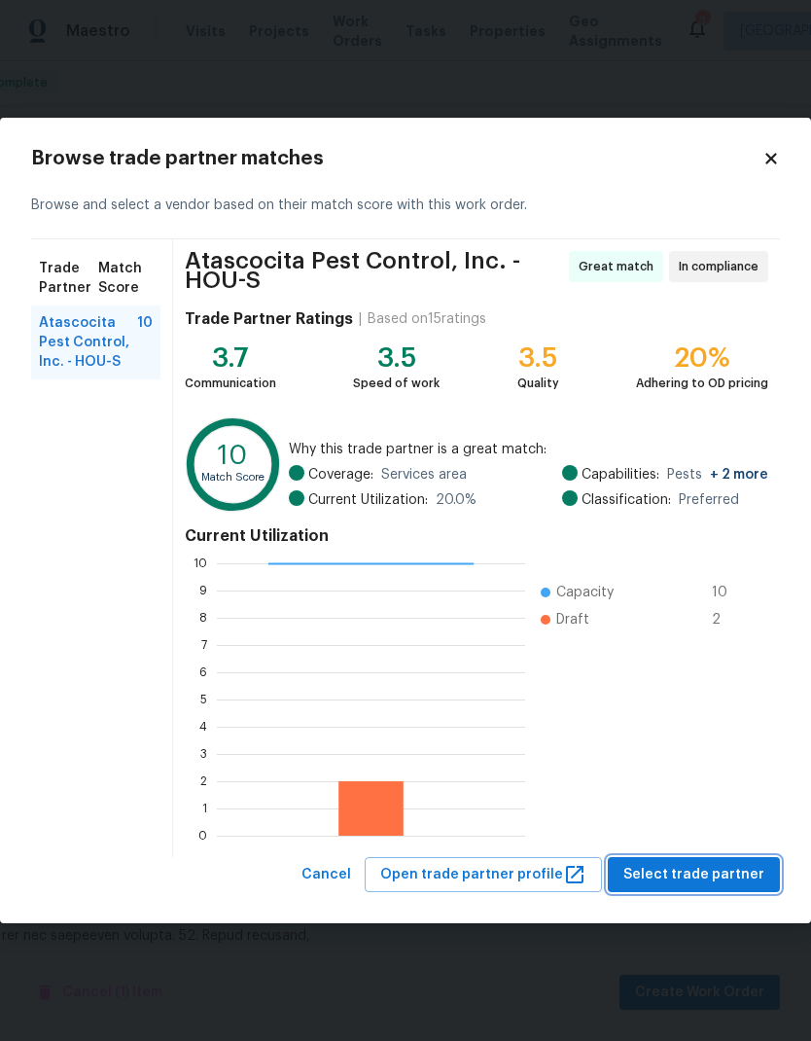
click at [705, 875] on span "Select trade partner" at bounding box center [694, 875] width 141 height 24
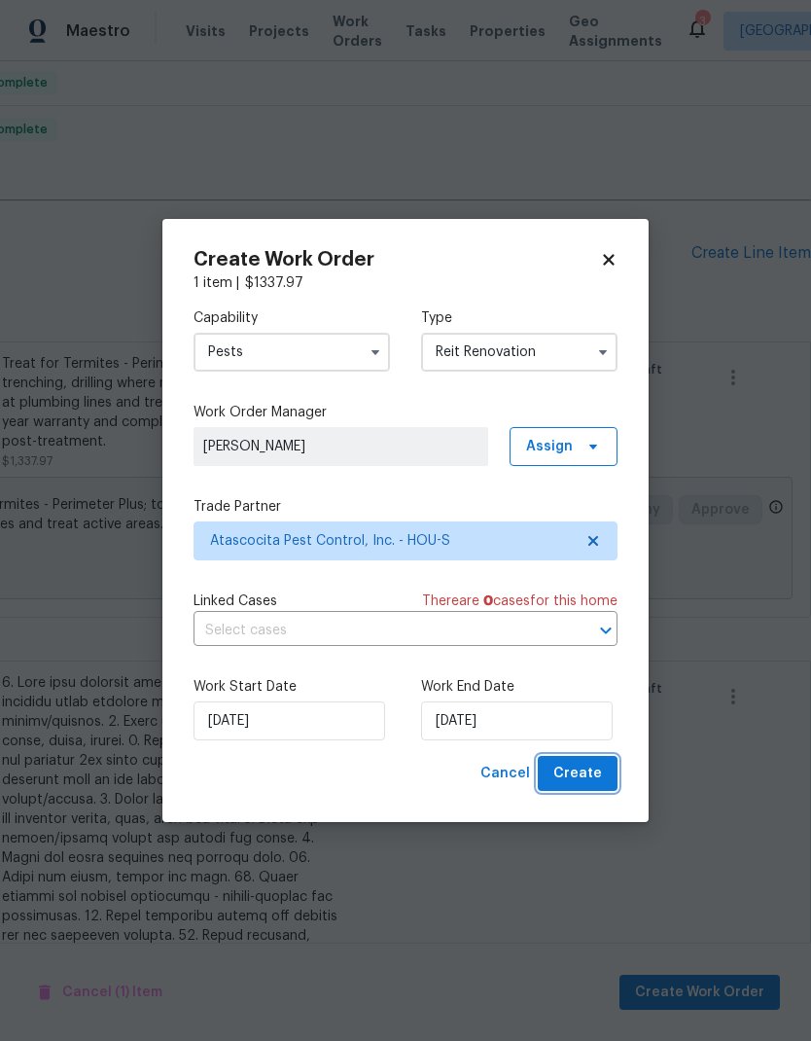
click at [603, 767] on button "Create" at bounding box center [578, 774] width 80 height 36
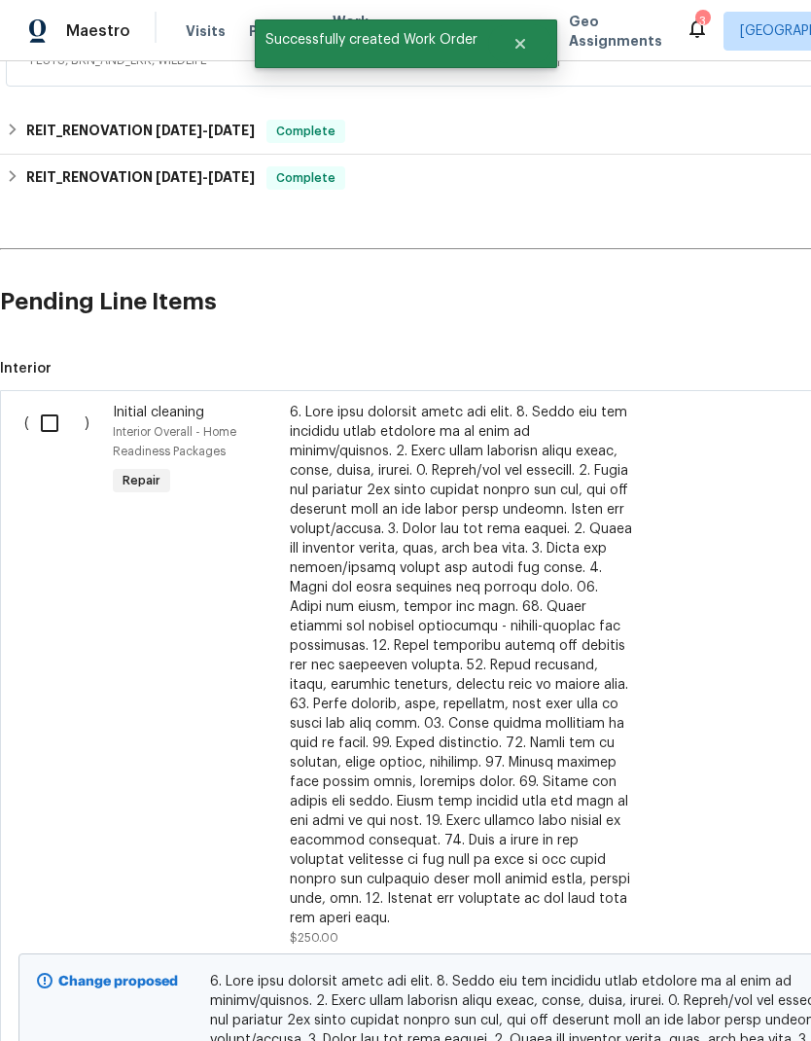
scroll to position [419, 0]
click at [49, 403] on input "checkbox" at bounding box center [56, 423] width 55 height 41
checkbox input "true"
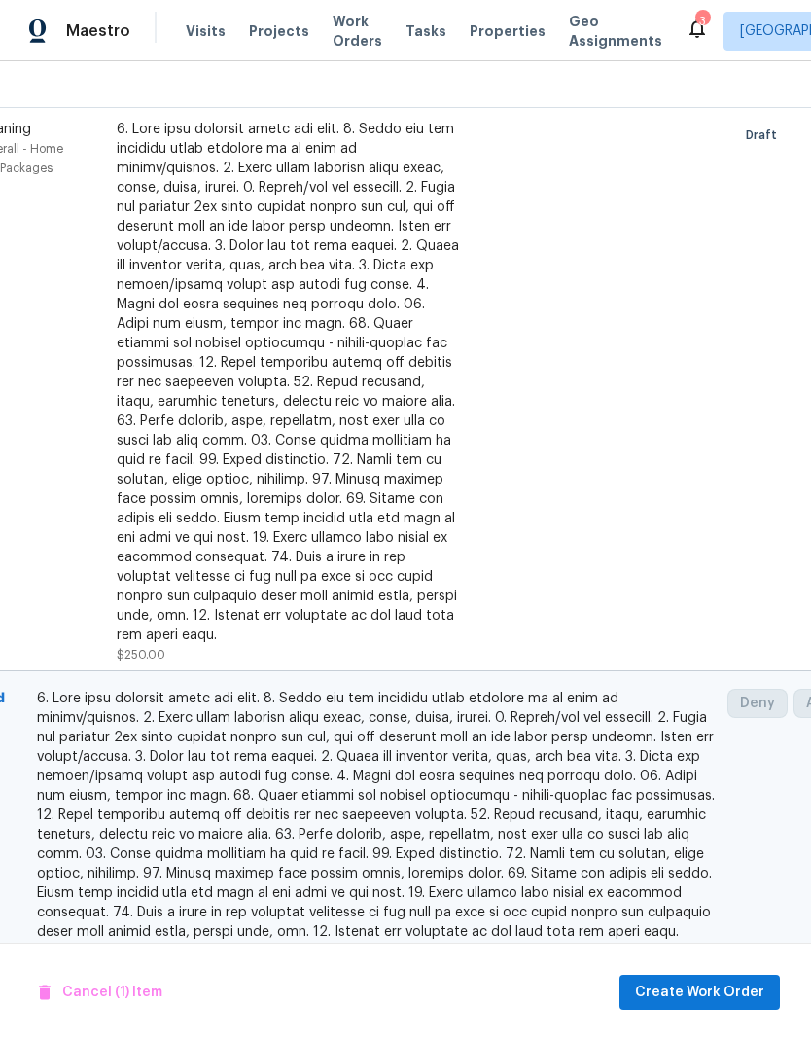
click at [733, 989] on span "Create Work Order" at bounding box center [699, 993] width 129 height 24
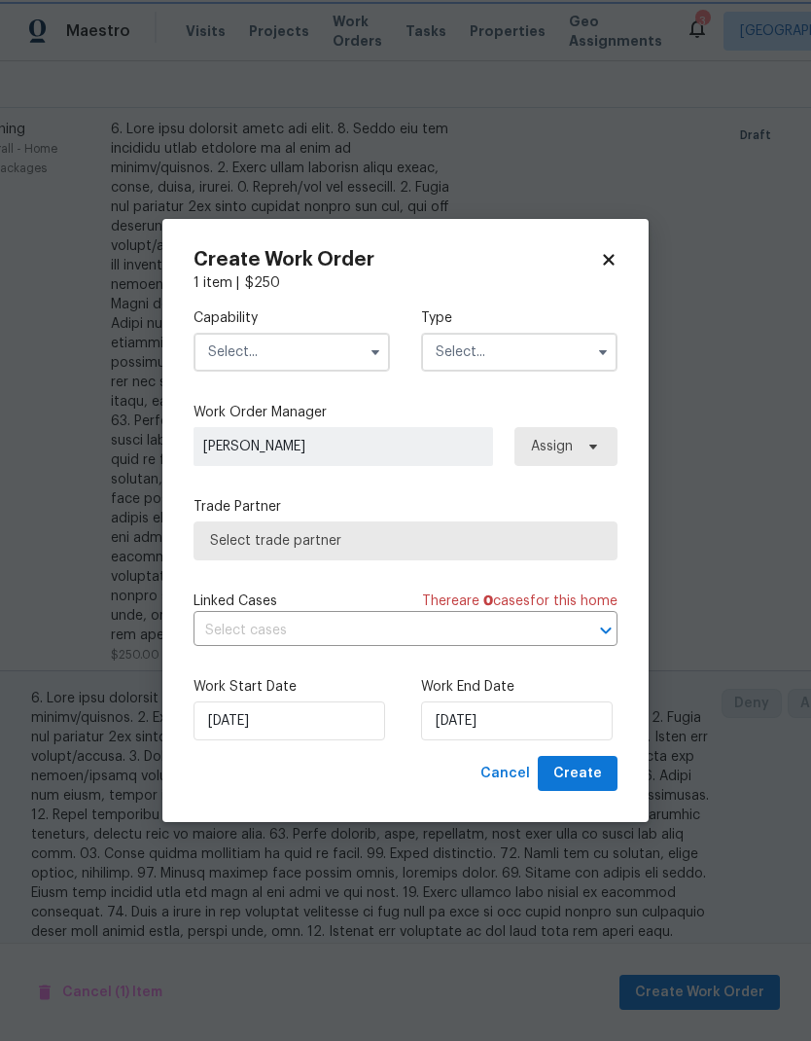
scroll to position [702, 181]
click at [305, 348] on input "text" at bounding box center [292, 352] width 196 height 39
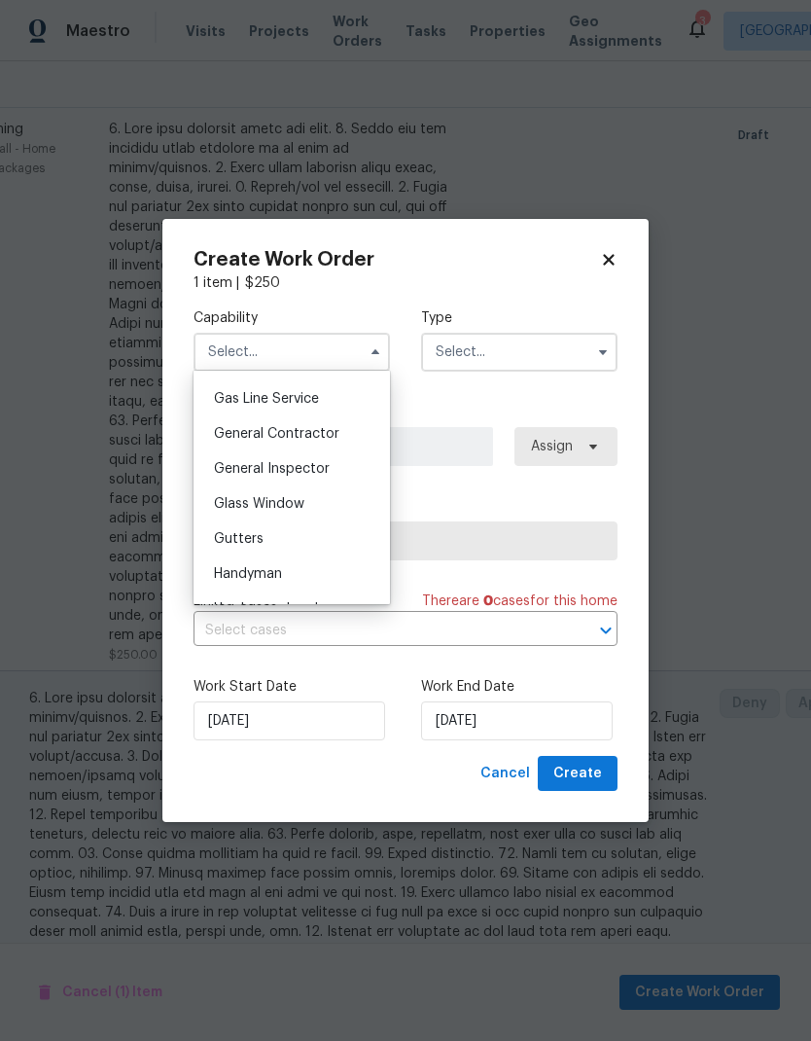
scroll to position [888, 0]
click at [319, 433] on span "General Contractor" at bounding box center [276, 435] width 125 height 14
type input "General Contractor"
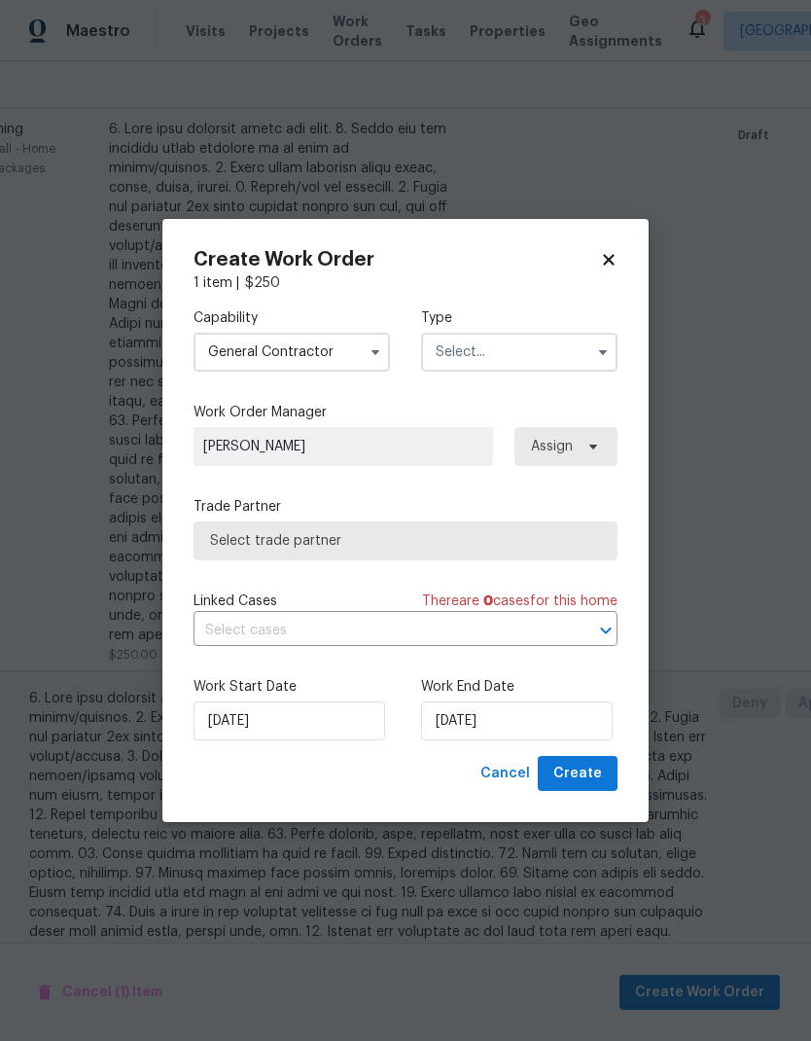
click at [531, 348] on input "text" at bounding box center [519, 352] width 196 height 39
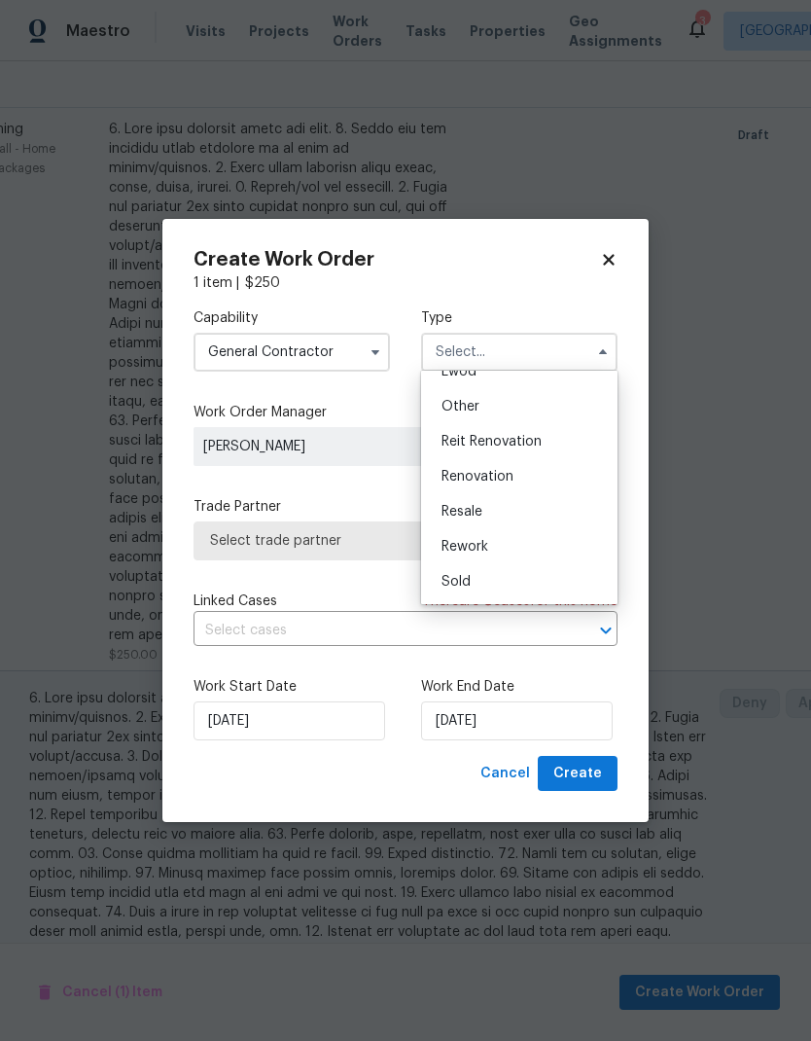
scroll to position [232, 0]
click at [531, 443] on span "Reit Renovation" at bounding box center [492, 442] width 100 height 14
type input "Reit Renovation"
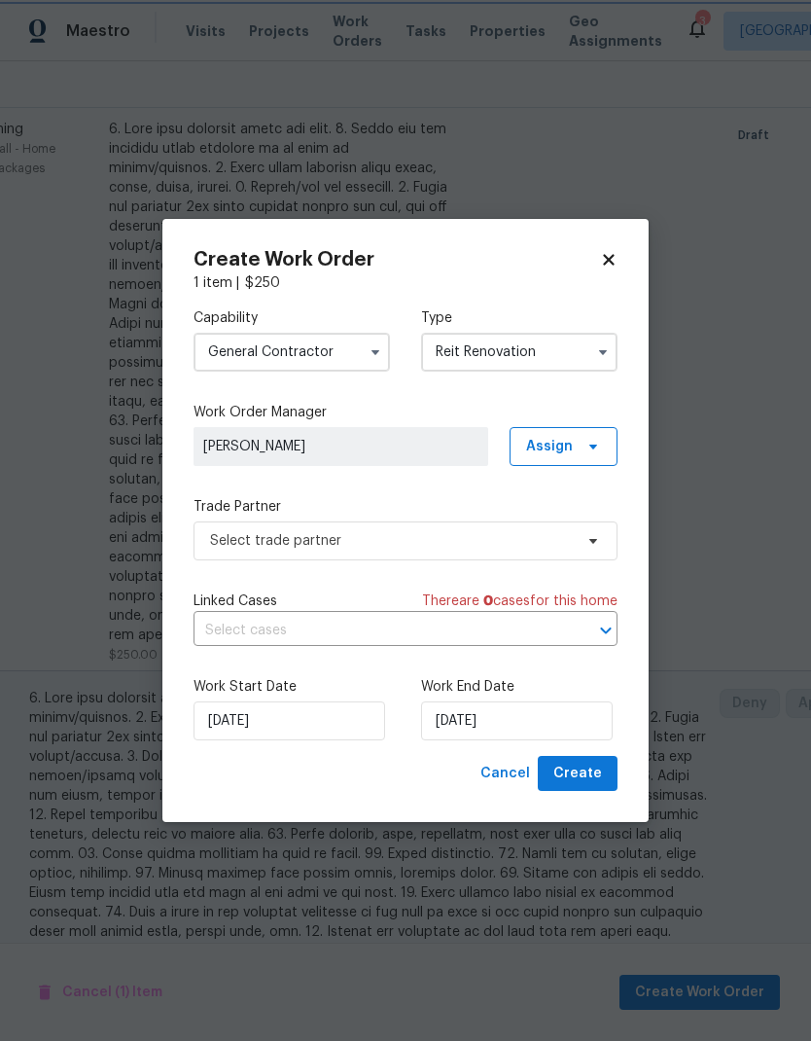
scroll to position [0, 0]
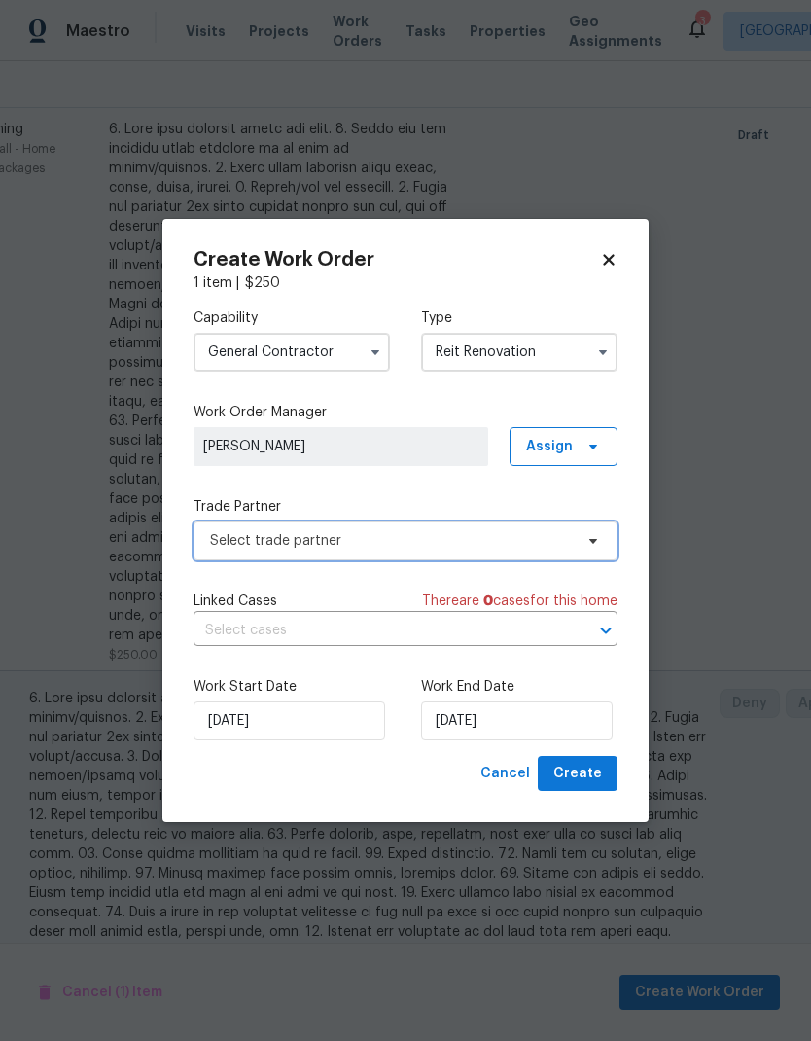
click at [439, 542] on span "Select trade partner" at bounding box center [391, 540] width 363 height 19
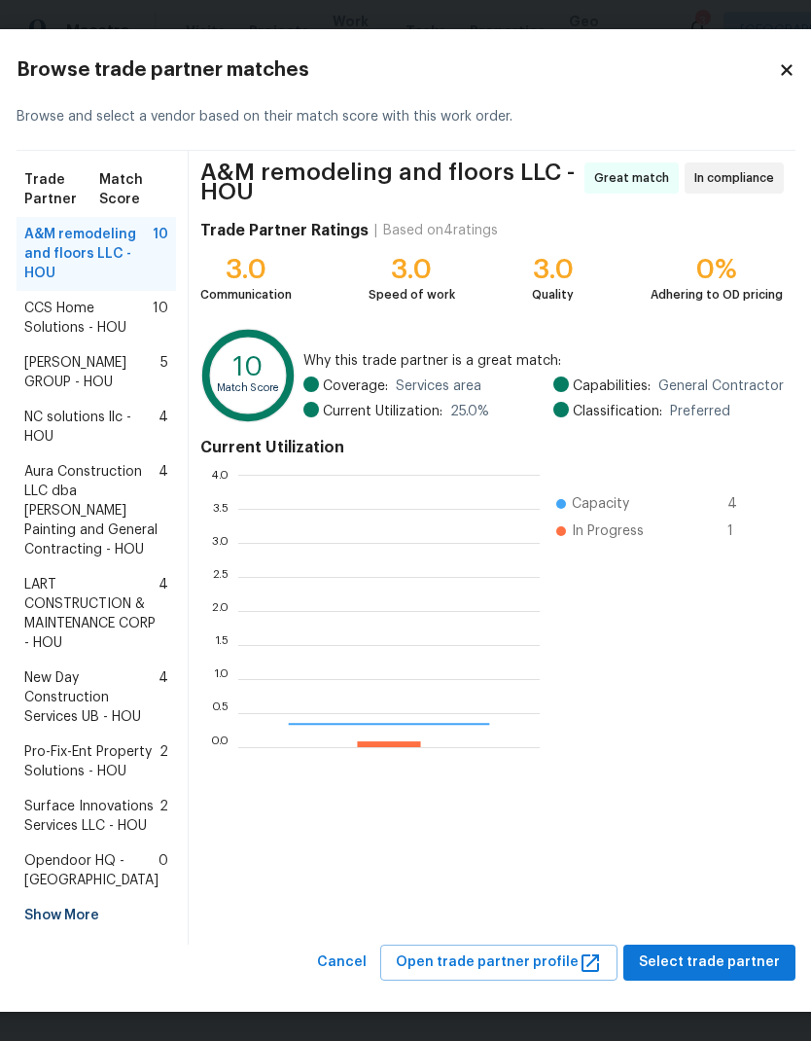
scroll to position [272, 302]
click at [84, 338] on span "CCS Home Solutions - HOU" at bounding box center [88, 318] width 128 height 39
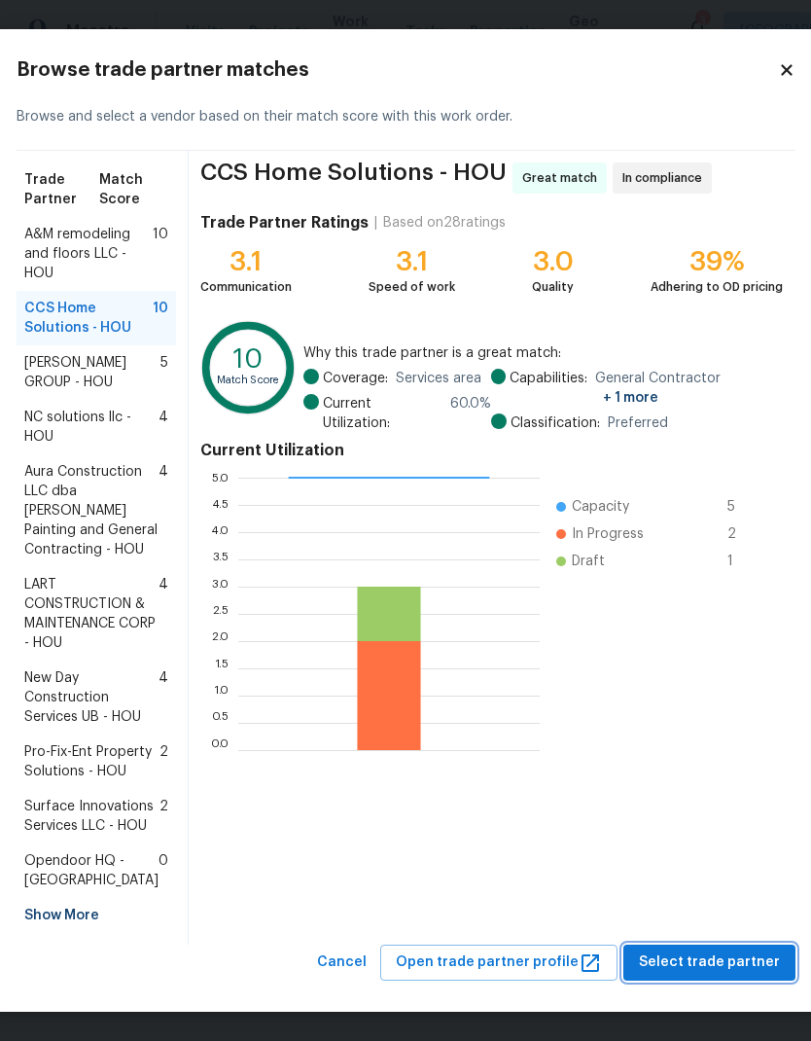
click at [727, 959] on span "Select trade partner" at bounding box center [709, 962] width 141 height 24
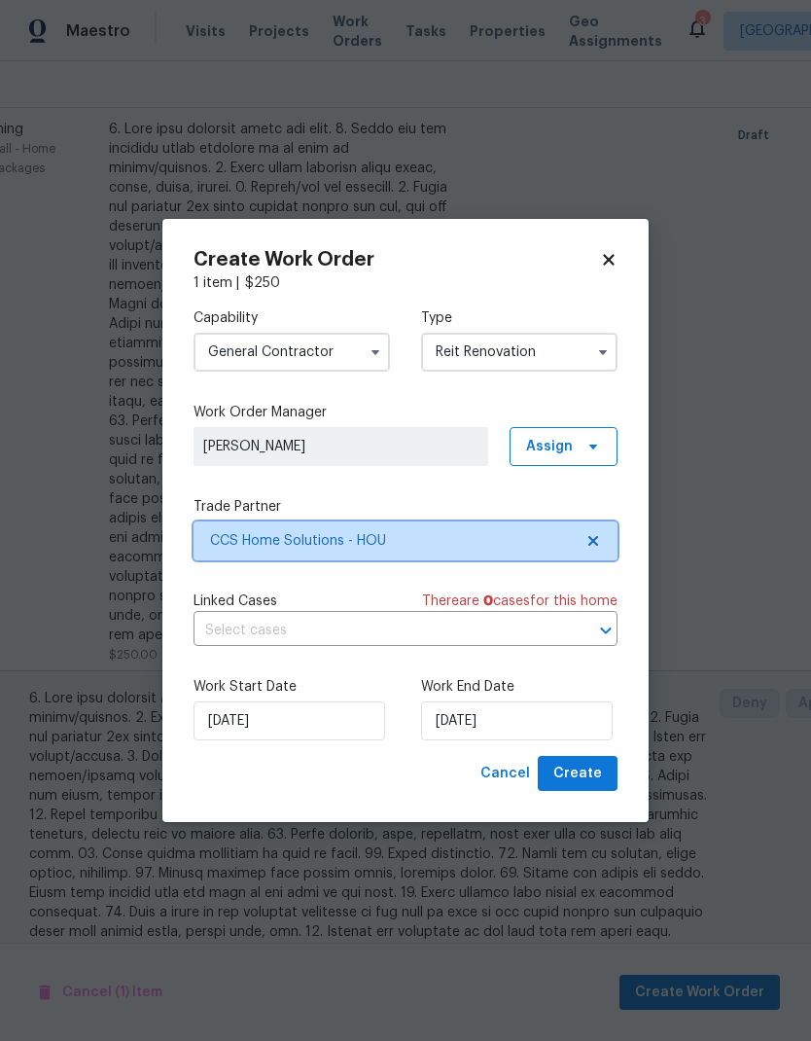
scroll to position [0, 0]
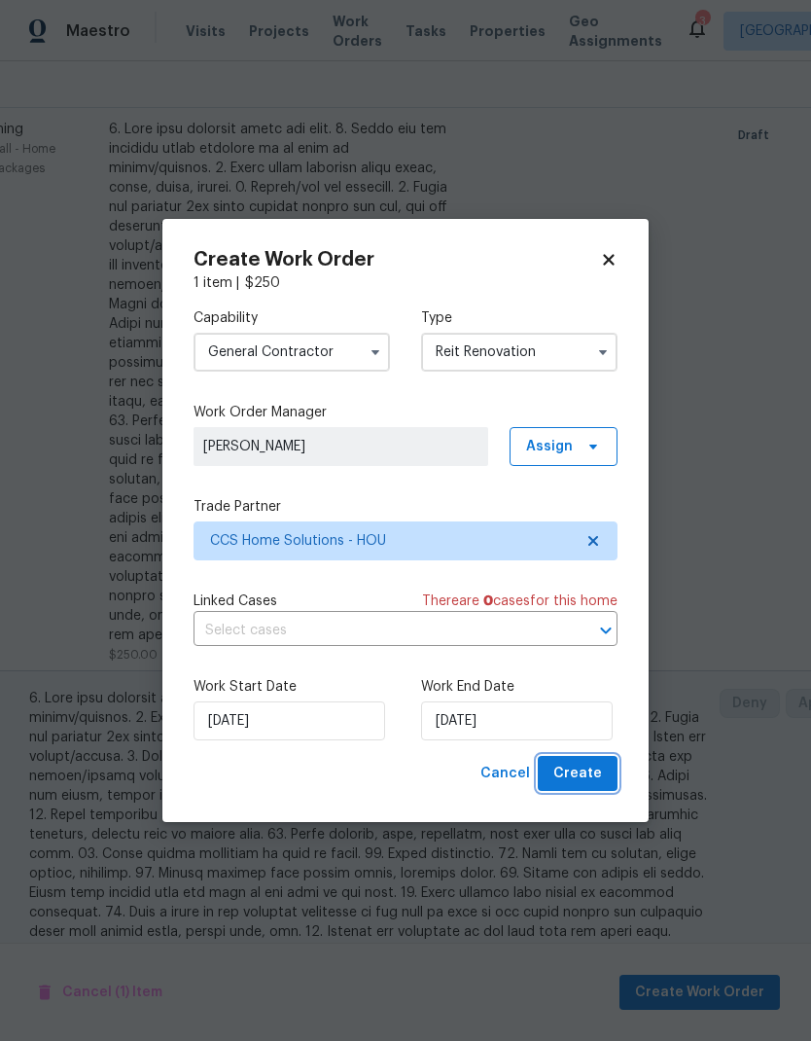
click at [596, 775] on span "Create" at bounding box center [577, 774] width 49 height 24
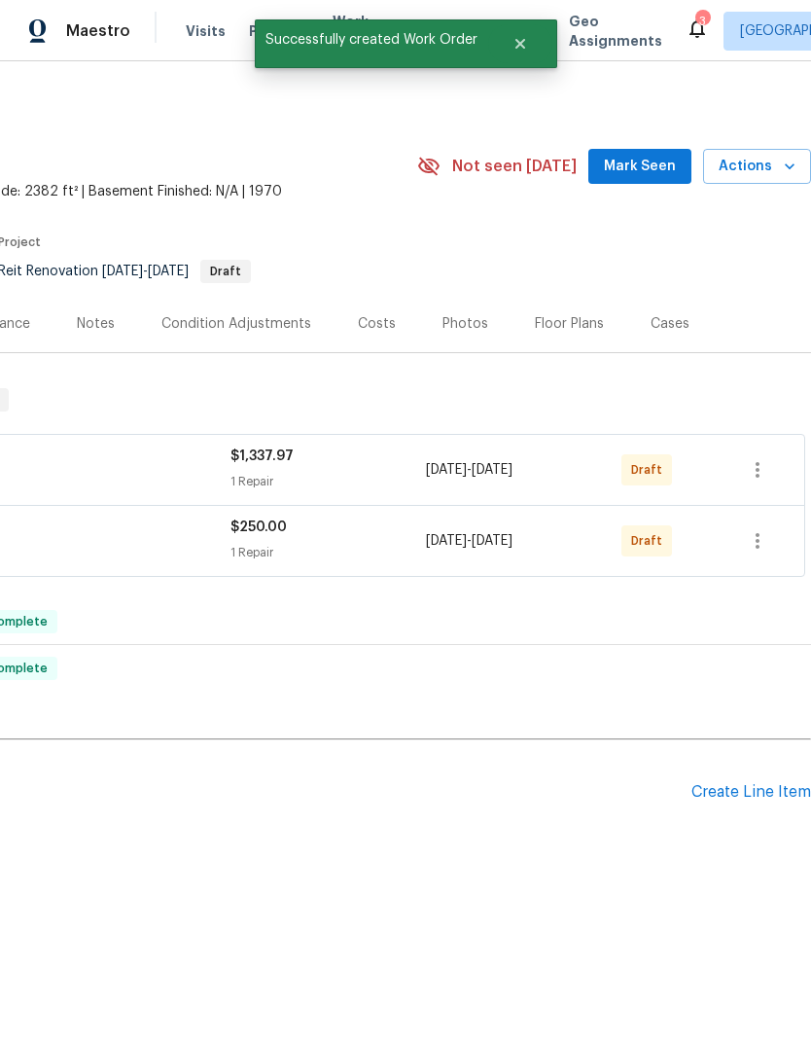
scroll to position [0, 288]
click at [756, 471] on icon "button" at bounding box center [757, 469] width 23 height 23
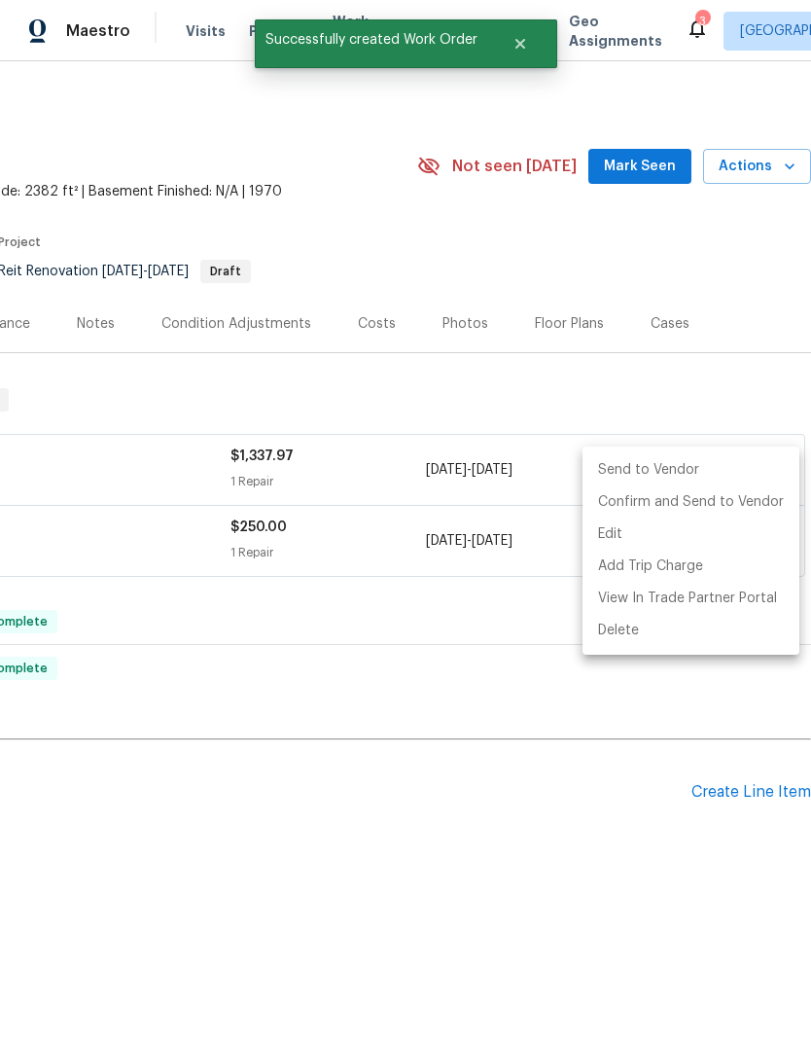
click at [683, 476] on li "Send to Vendor" at bounding box center [691, 470] width 217 height 32
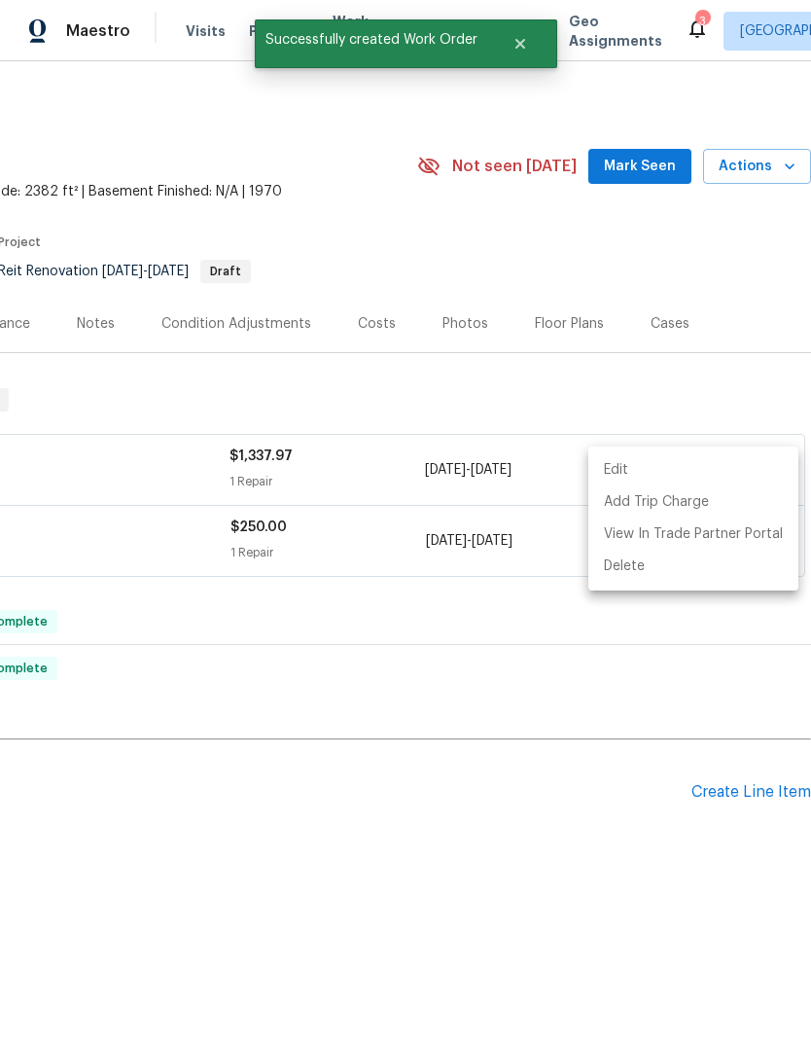
click at [741, 658] on div at bounding box center [405, 520] width 811 height 1041
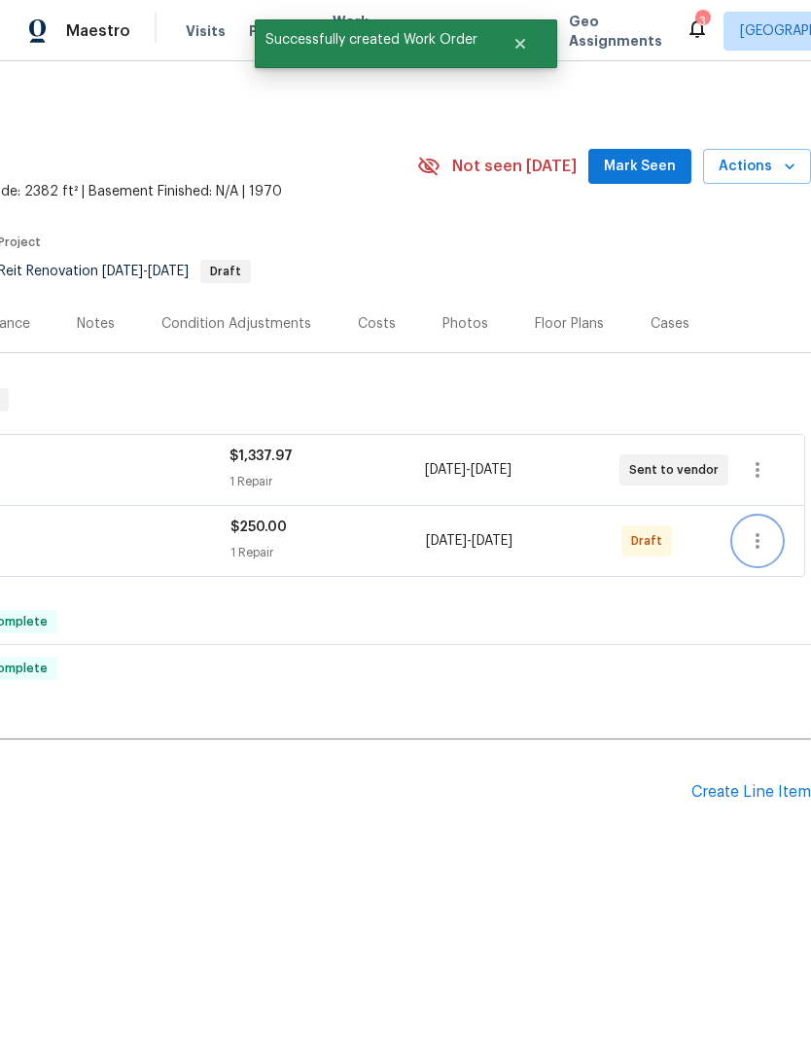
click at [767, 548] on icon "button" at bounding box center [757, 540] width 23 height 23
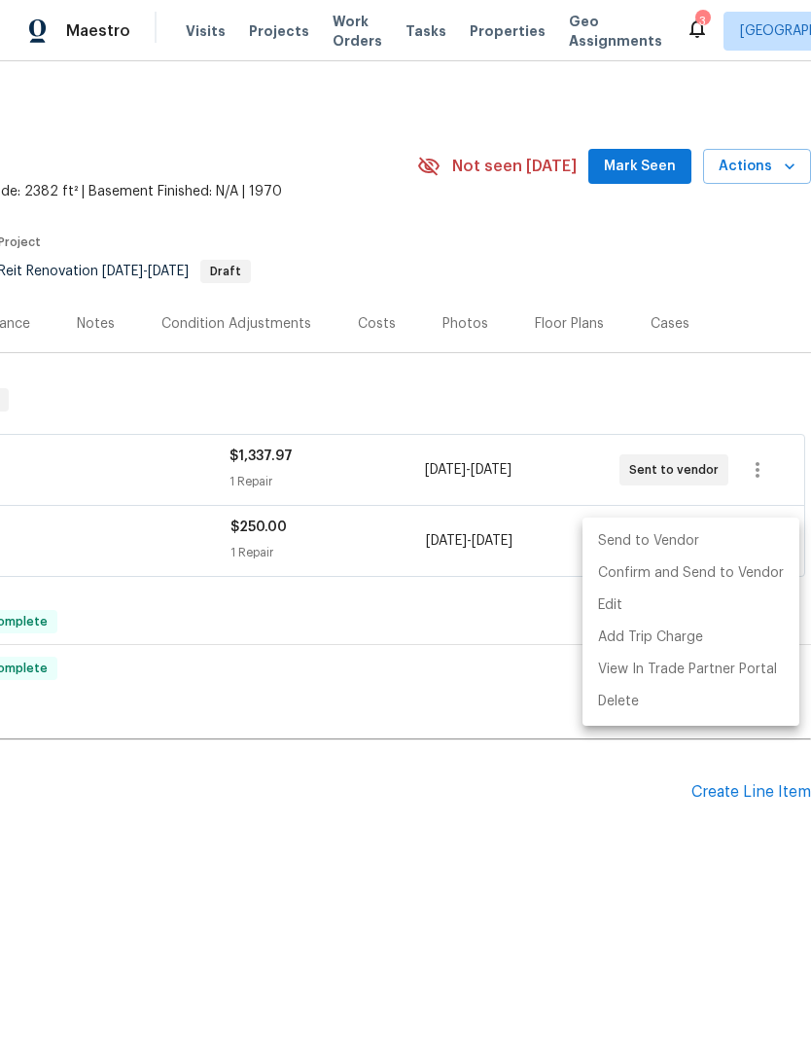
click at [706, 542] on li "Send to Vendor" at bounding box center [691, 541] width 217 height 32
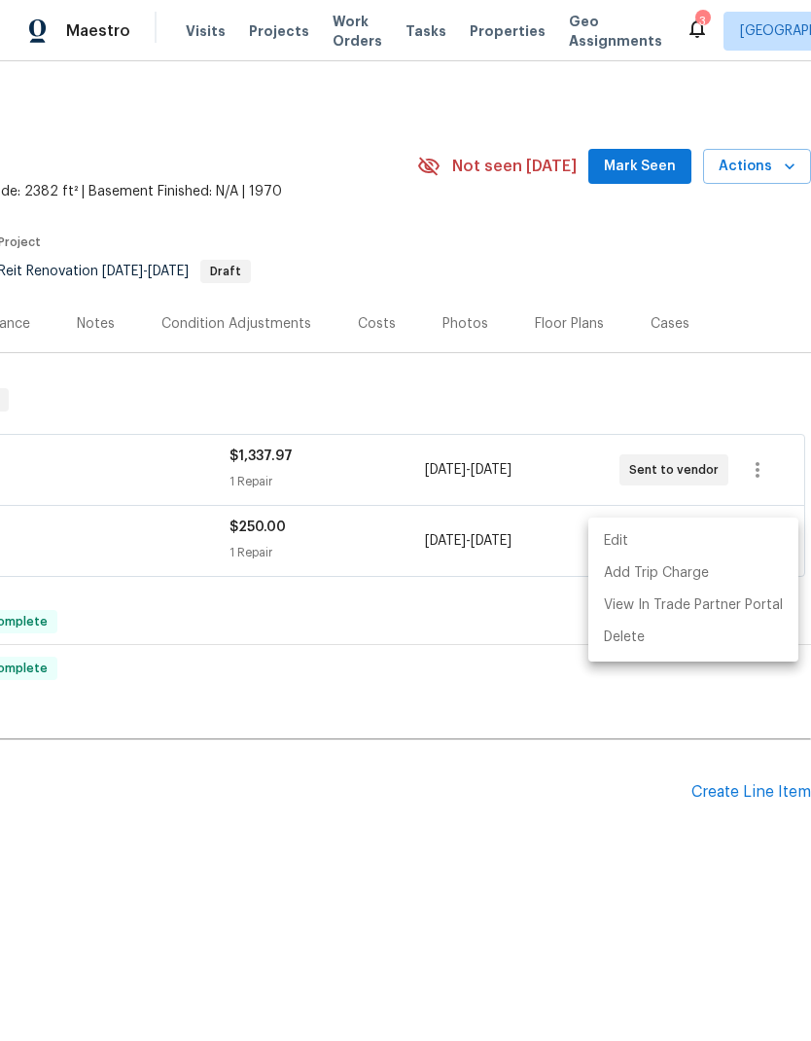
click at [585, 720] on div at bounding box center [405, 520] width 811 height 1041
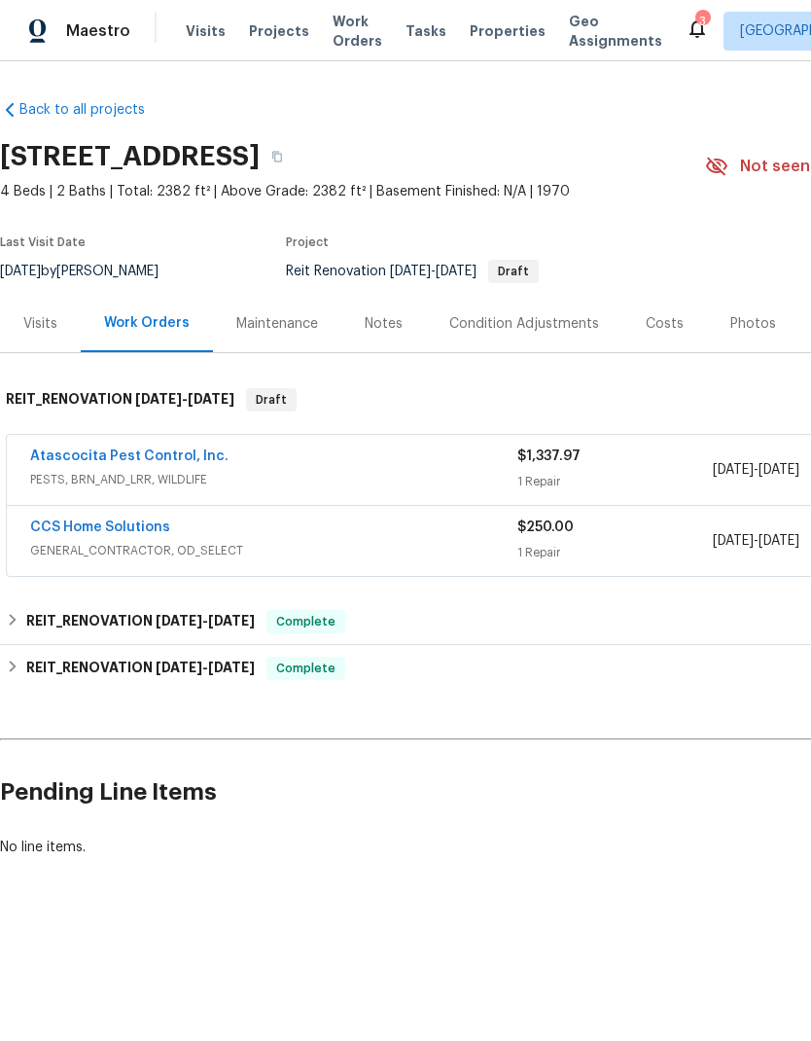
scroll to position [0, 0]
